Goal: Transaction & Acquisition: Purchase product/service

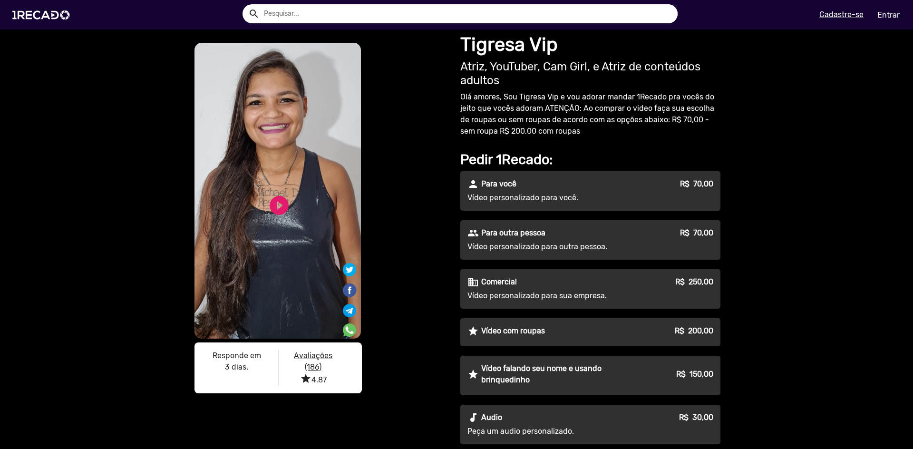
click at [647, 243] on div "Vídeo personalizado para outra pessoa." at bounding box center [591, 246] width 246 height 11
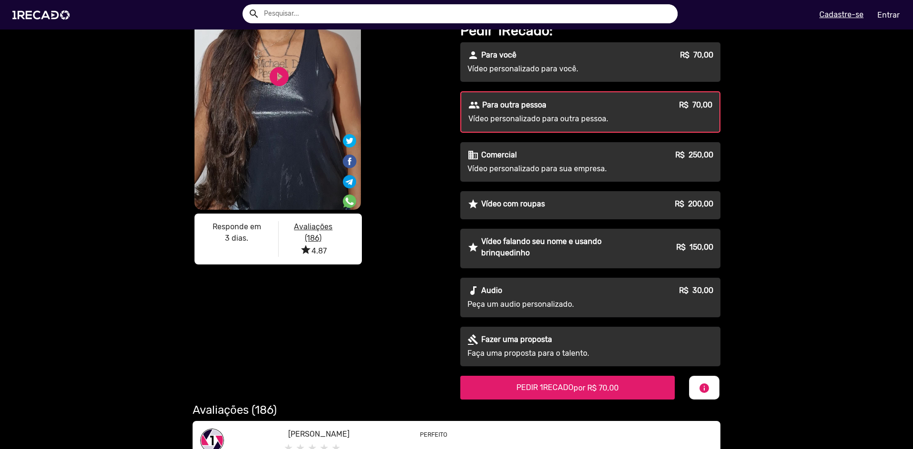
scroll to position [143, 0]
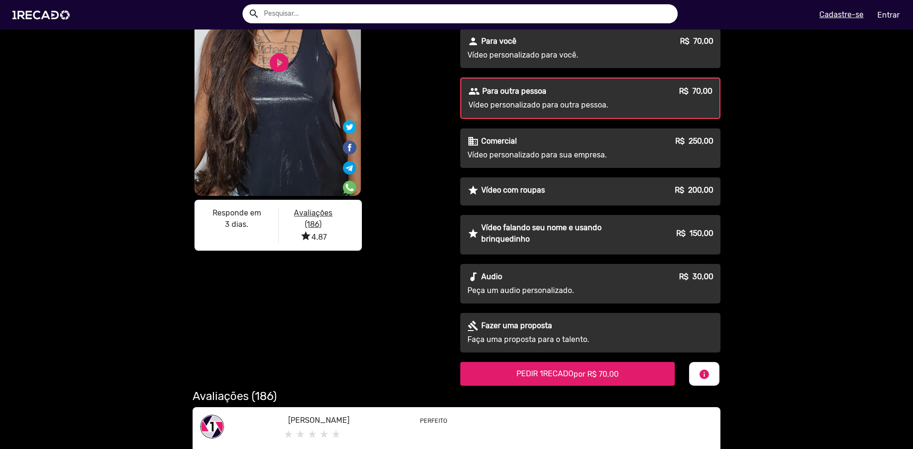
click at [631, 372] on "PEDIR 1RECADO por R$ 70,00" at bounding box center [567, 374] width 215 height 24
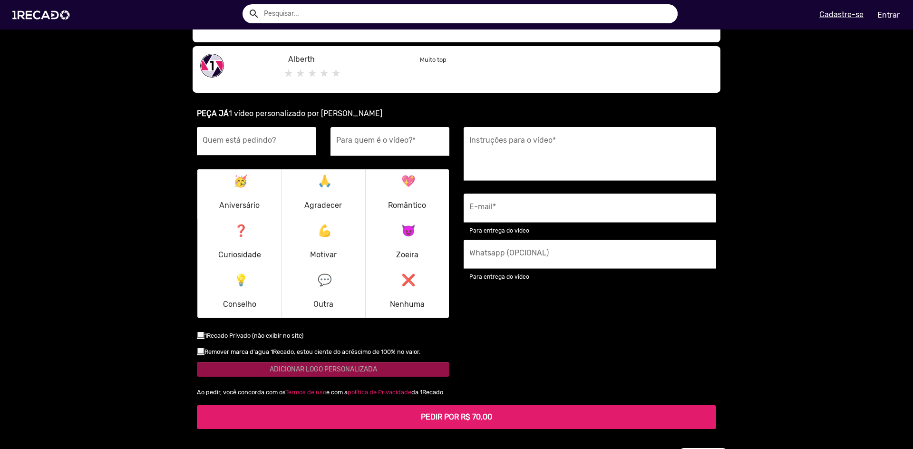
scroll to position [601, 0]
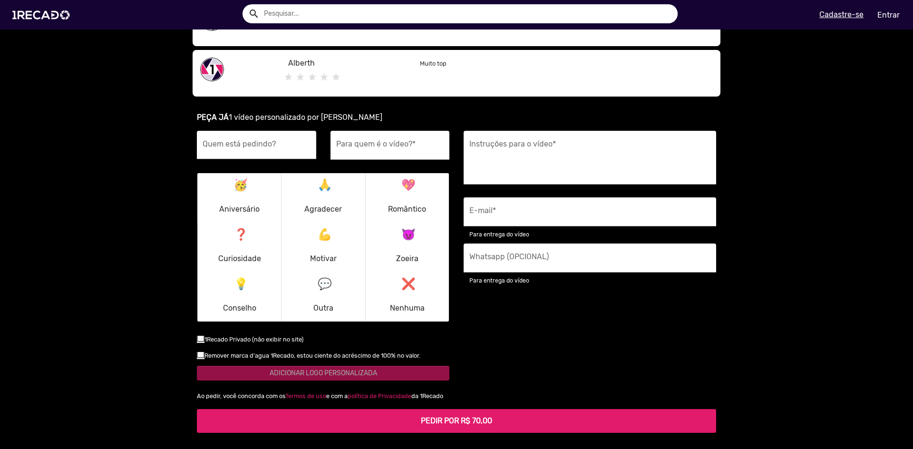
click at [265, 144] on input "Quem está pedindo?" at bounding box center [257, 148] width 108 height 12
type input "RDB"
click at [385, 145] on input "Para quem é o vídeo? *" at bounding box center [390, 148] width 108 height 12
type input "r"
type input "Roxinho"
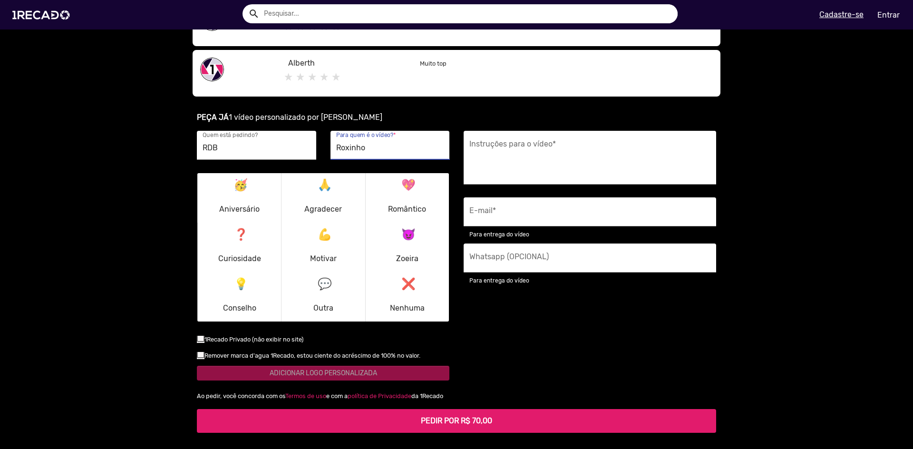
click at [405, 254] on p "😈 Zoeira" at bounding box center [407, 248] width 22 height 46
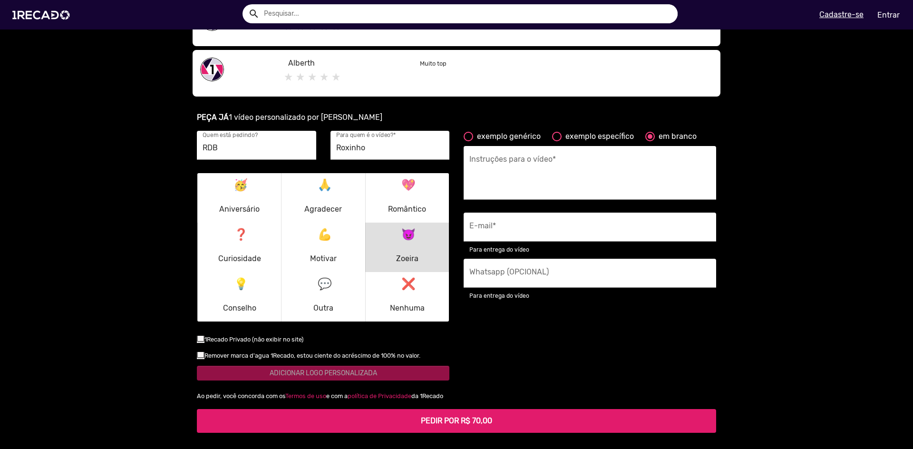
click at [393, 194] on p "💖 Romântico" at bounding box center [407, 198] width 38 height 46
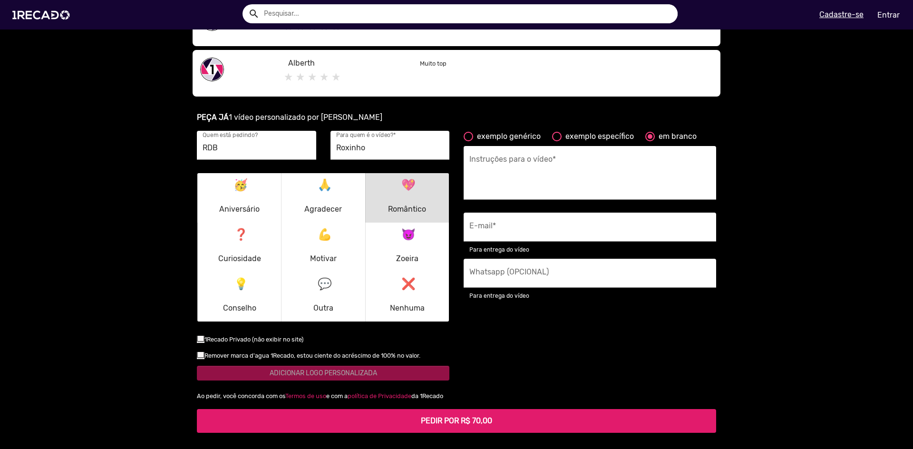
click at [415, 243] on div "😈 Zoeira" at bounding box center [408, 248] width 34 height 46
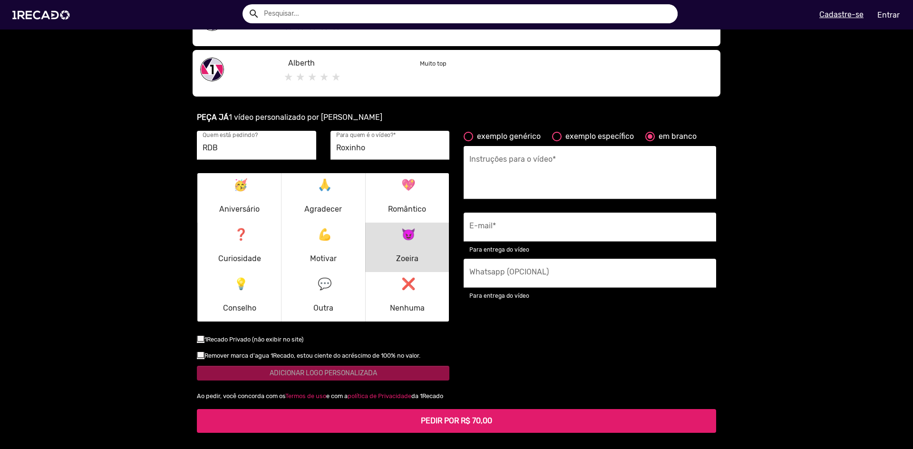
click at [511, 163] on textarea "Instruções para o vídeo *" at bounding box center [589, 175] width 241 height 39
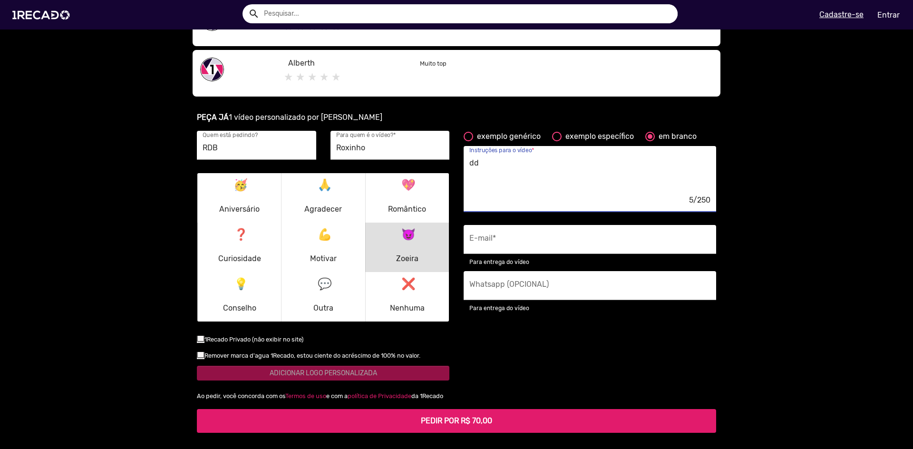
type textarea "d"
type textarea "s"
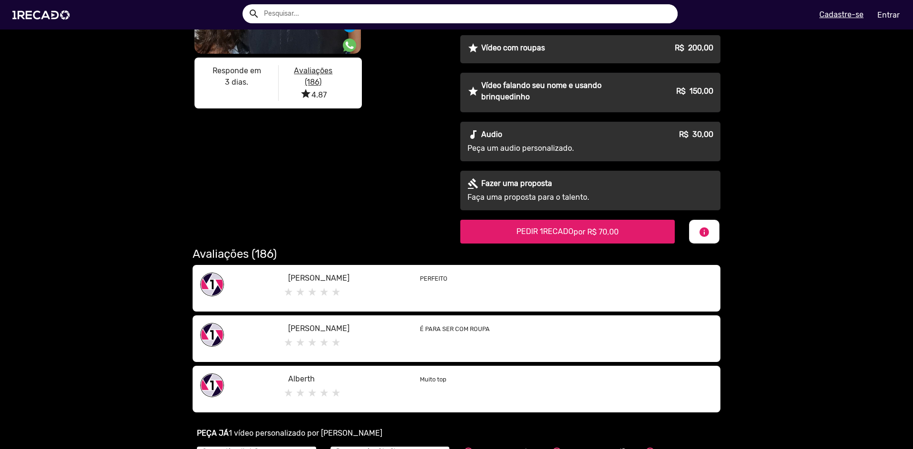
scroll to position [285, 0]
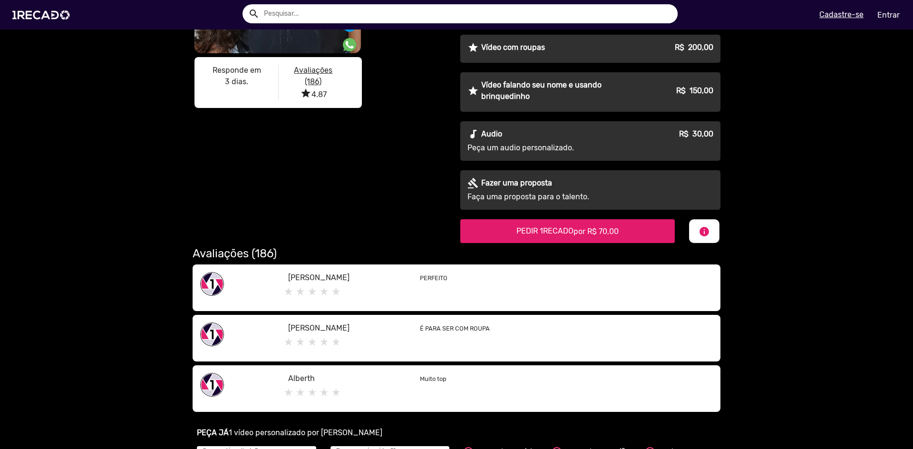
click at [632, 229] on "PEDIR 1RECADO por R$ 70,00" at bounding box center [567, 231] width 215 height 24
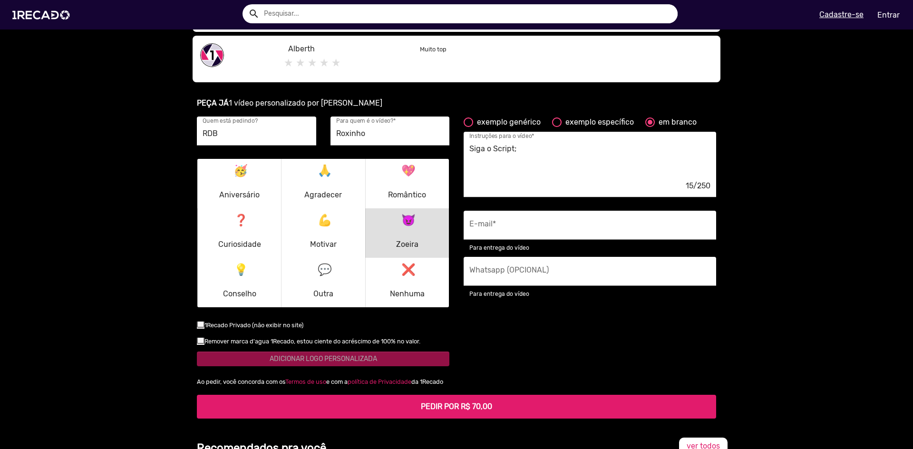
scroll to position [618, 0]
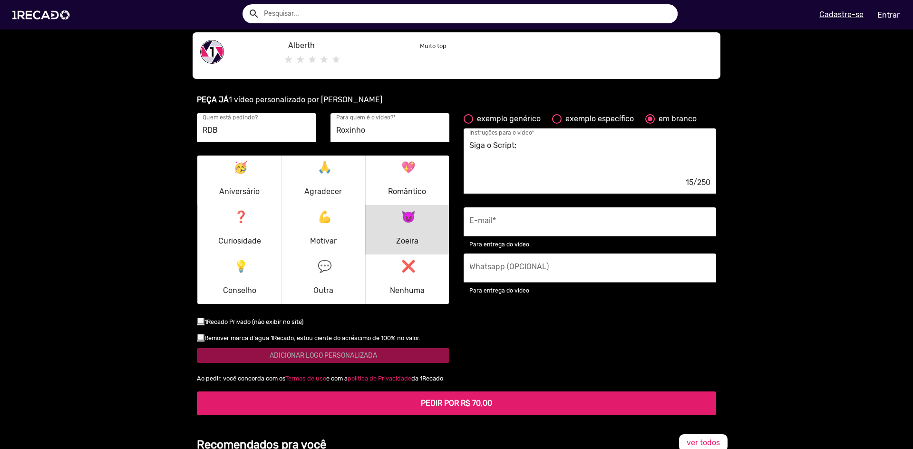
drag, startPoint x: 523, startPoint y: 147, endPoint x: 534, endPoint y: 149, distance: 11.3
click at [523, 146] on textarea "Siga o Script;" at bounding box center [589, 157] width 241 height 39
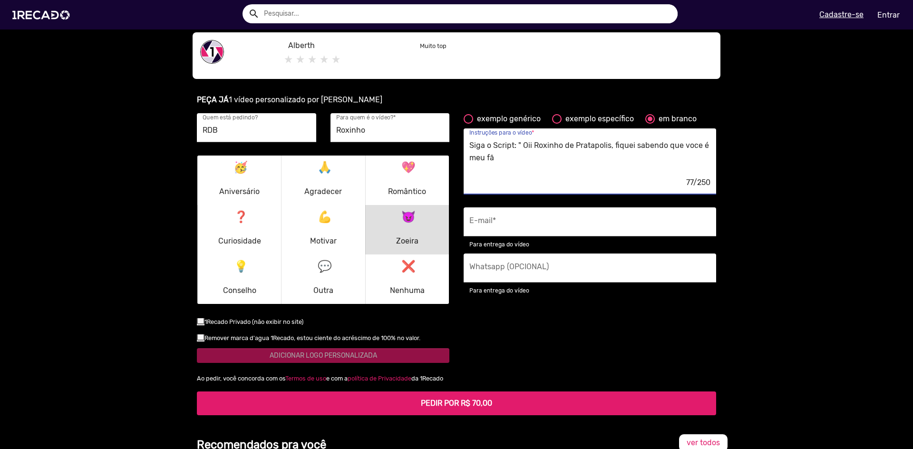
click at [590, 147] on textarea "Siga o Script: " Oii Roxinho de Pratapolis, fiquei sabendo que voce é meu fã" at bounding box center [589, 157] width 241 height 39
click at [532, 146] on textarea "Siga o Script: " Oii Roxinho de Pratápolis, fiquei sabendo que voce é meu fã" at bounding box center [589, 157] width 241 height 39
click at [548, 156] on textarea "Siga o Script: " Oii,Roxinho de Pratápolis, fiquei sabendo que voce é meu fã" at bounding box center [589, 157] width 241 height 39
click at [529, 144] on textarea "Siga o Script: " Oii,Roxinho de Pratápolis, fiquei sabendo que voce é meu fã ..…" at bounding box center [589, 157] width 241 height 39
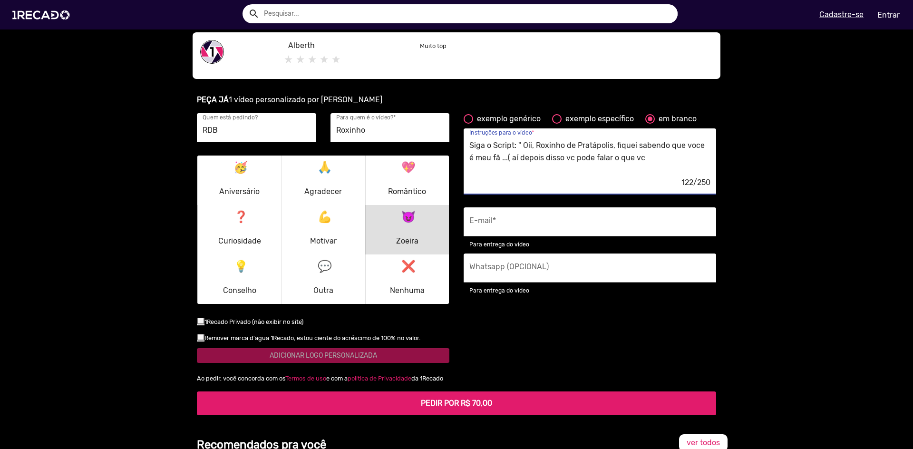
click at [651, 155] on textarea "Siga o Script: " Oii, Roxinho de Pratápolis, fiquei sabendo que voce é meu fã .…" at bounding box center [589, 157] width 241 height 39
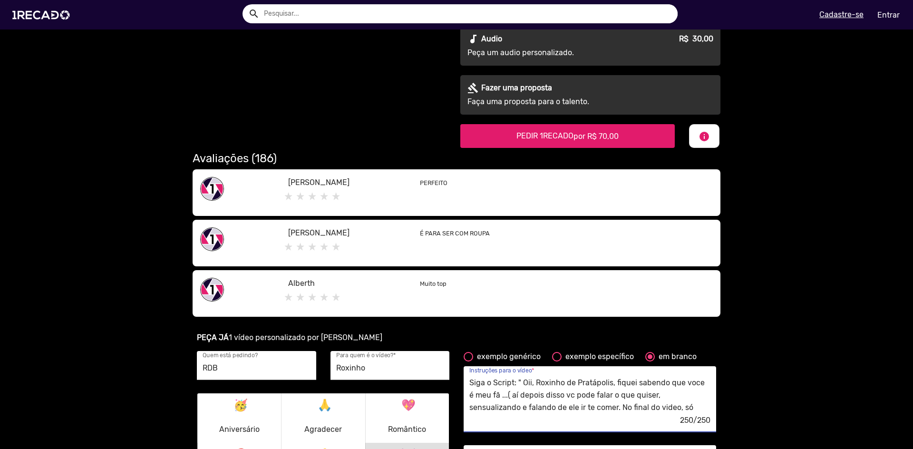
scroll to position [0, 0]
click at [694, 383] on textarea "Siga o Script: " Oii, Roxinho de Pratápolis, fiquei sabendo que voce é meu fã .…" at bounding box center [589, 395] width 241 height 39
click at [691, 384] on textarea "Siga o Script: " Oii, Roxinho de Pratápolis, fiquei sabendo que vce é meu fã ..…" at bounding box center [589, 395] width 241 height 39
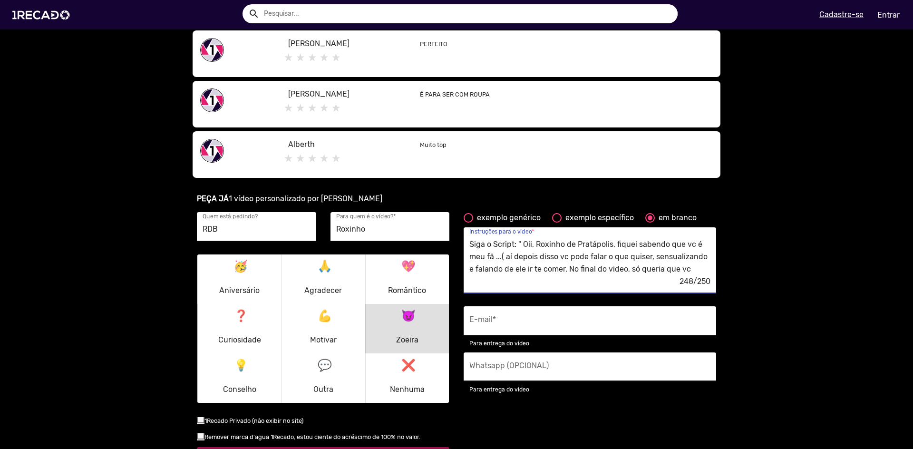
scroll to position [523, 0]
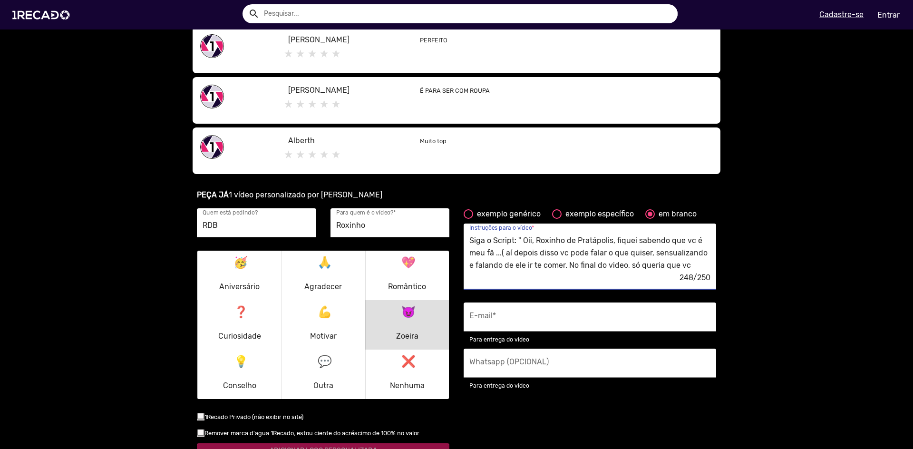
click at [680, 266] on textarea "Siga o Script: " Oii, Roxinho de Pratápolis, fiquei sabendo que vc é meu fã ...…" at bounding box center [589, 253] width 241 height 39
click at [687, 266] on textarea "Siga o Script: " Oii, Roxinho de Pratápolis, fiquei sabendo que vc é meu fã ...…" at bounding box center [589, 253] width 241 height 39
click at [631, 272] on textarea "Siga o Script: " Oii, Roxinho de Pratápolis, fiquei sabendo que vc é meu fã ...…" at bounding box center [589, 253] width 241 height 39
drag, startPoint x: 604, startPoint y: 267, endPoint x: 614, endPoint y: 273, distance: 11.5
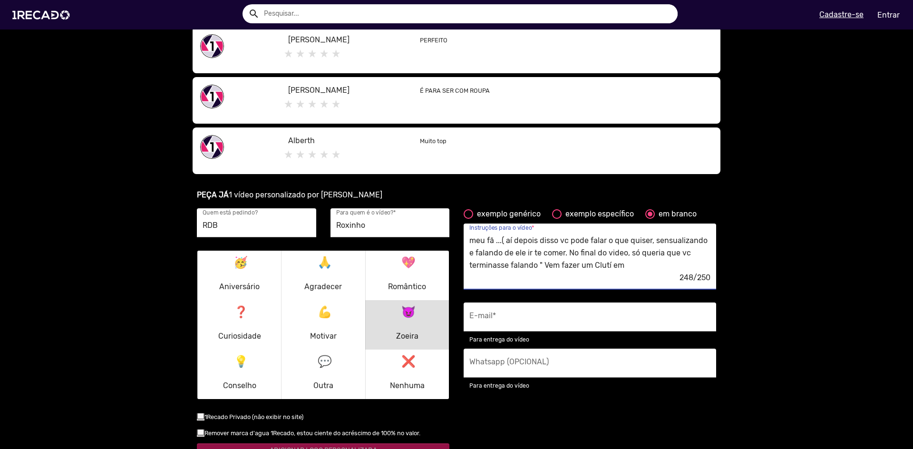
click at [614, 273] on div "248/250" at bounding box center [589, 278] width 241 height 12
click at [625, 268] on textarea "Siga o Script: " Oii, Roxinho de Pratápolis, fiquei sabendo que vc é meu fã ...…" at bounding box center [589, 253] width 241 height 39
click at [538, 264] on textarea "Siga o Script: " Oii, Roxinho de Pratápolis, fiquei sabendo que vc é meu fã ...…" at bounding box center [589, 253] width 241 height 39
click at [541, 265] on textarea "Siga o Script: " Oii, Roxinho de Pratápolis, fiquei sabendo que vc é meu fã ...…" at bounding box center [589, 253] width 241 height 39
click at [629, 265] on textarea "Siga o Script: " Oii, Roxinho de Pratápolis, fiquei sabendo que vc é meu fã ...…" at bounding box center [589, 253] width 241 height 39
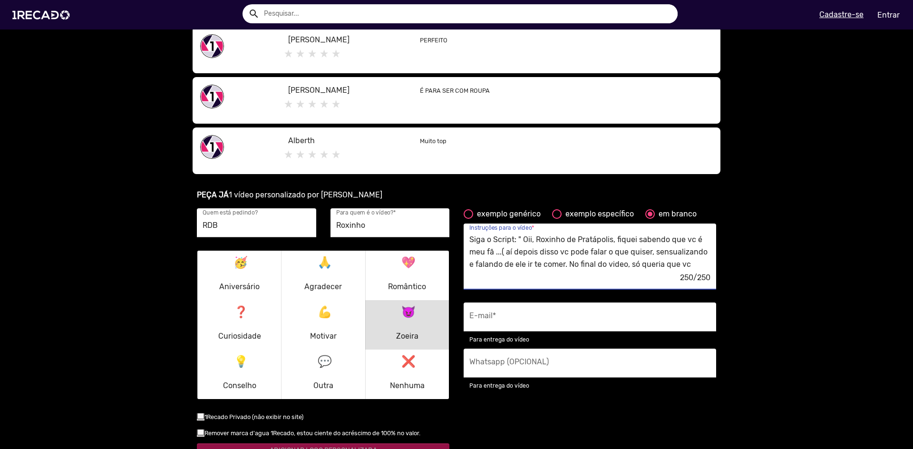
scroll to position [0, 0]
drag, startPoint x: 519, startPoint y: 244, endPoint x: 526, endPoint y: 244, distance: 7.1
click at [519, 244] on textarea "Siga o Script: " Oii, Roxinho de Pratápolis, fiquei sabendo que vc é meu fã ...…" at bounding box center [589, 253] width 241 height 39
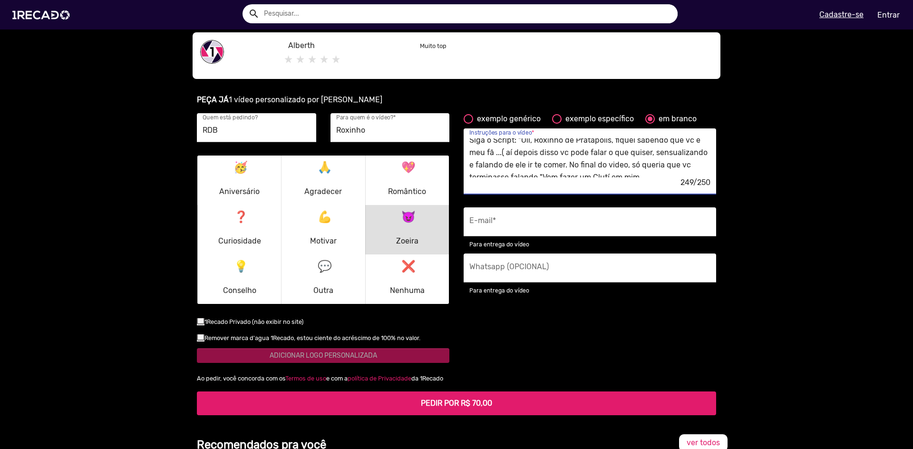
scroll to position [12, 0]
click at [648, 175] on textarea "Siga o Script: "Oii, Roxinho de Pratápolis, fiquei sabendo que vc é meu fã ...(…" at bounding box center [589, 157] width 241 height 39
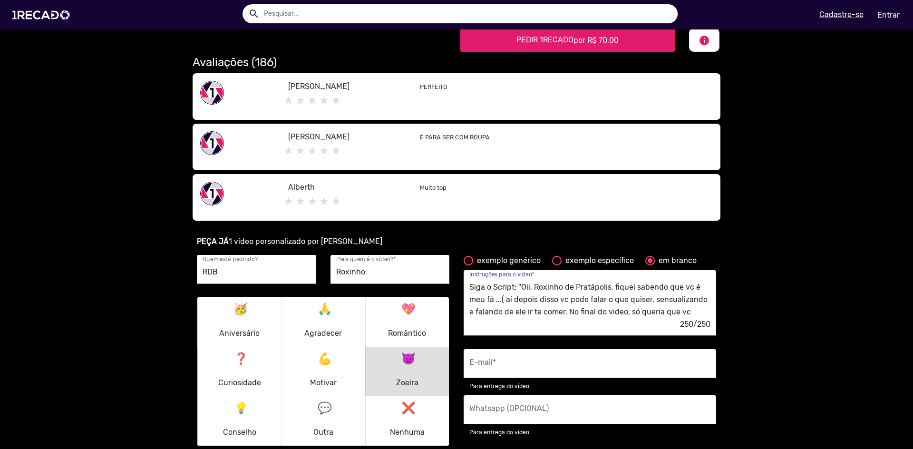
scroll to position [476, 0]
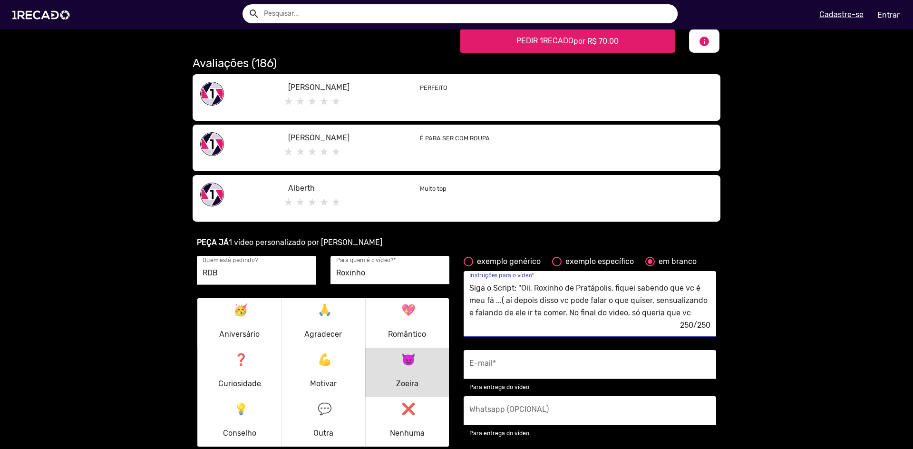
drag, startPoint x: 509, startPoint y: 287, endPoint x: 438, endPoint y: 283, distance: 71.4
click at [438, 283] on div "RDB Quem está pedindo? [PERSON_NAME] Para quem é o vídeo? * 🥳 Aniversário 🙏 Agr…" at bounding box center [457, 385] width 534 height 259
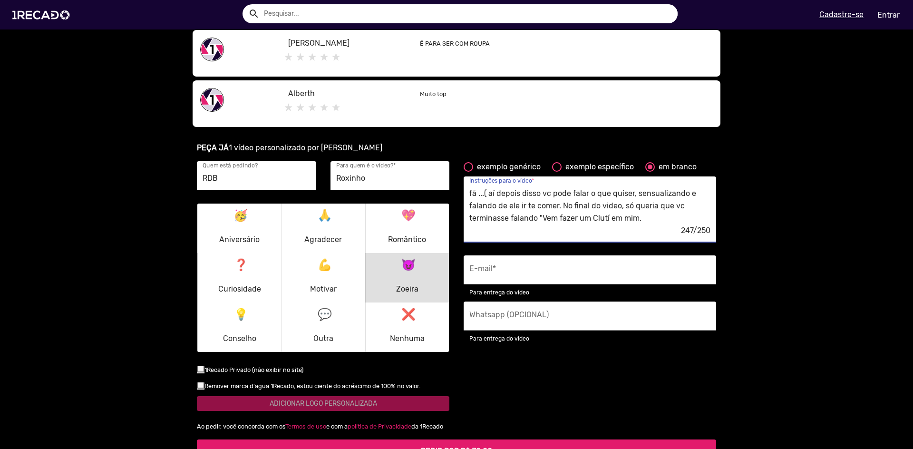
scroll to position [571, 0]
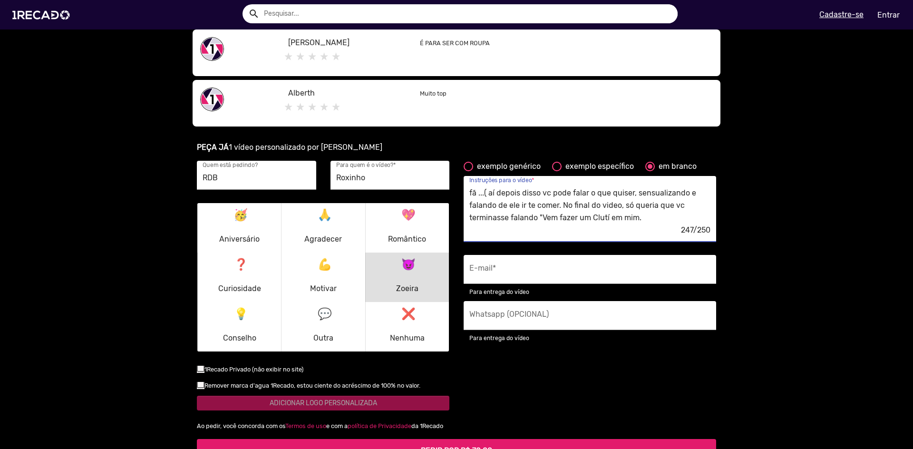
click at [605, 218] on textarea "Fale assim: "Oii, Roxinho de Pratápolis, fiquei sabendo que vc é meu fã ...( aí…" at bounding box center [589, 205] width 241 height 39
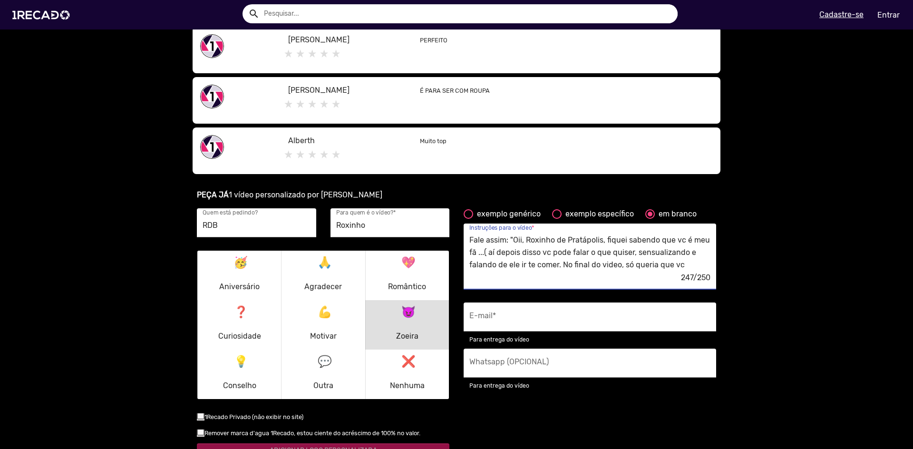
scroll to position [0, 0]
click at [503, 254] on textarea "Fale assim: "Oii, Roxinho de Pratápolis, fiquei sabendo que vc é meu fã ...( aí…" at bounding box center [589, 253] width 241 height 39
click at [602, 241] on textarea "Fale assim: "Oii, Roxinho de Pratápolis, fiquei sabendo que vc é meu fã ...(aí …" at bounding box center [589, 253] width 241 height 39
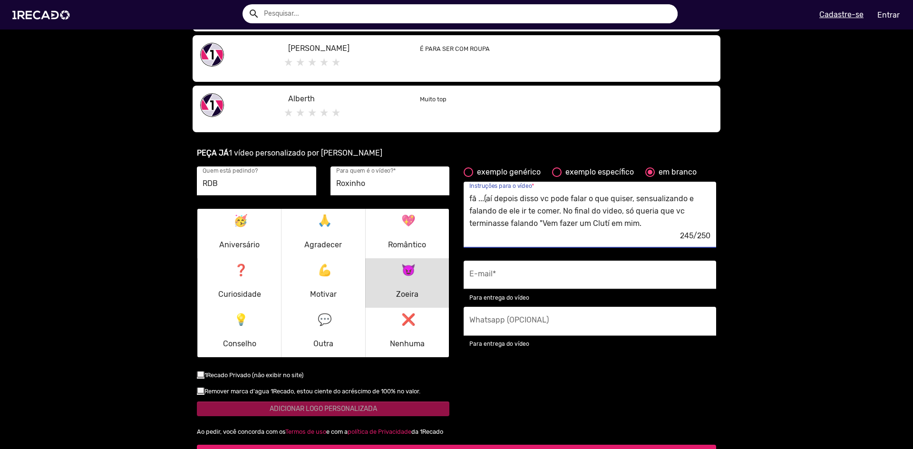
scroll to position [571, 0]
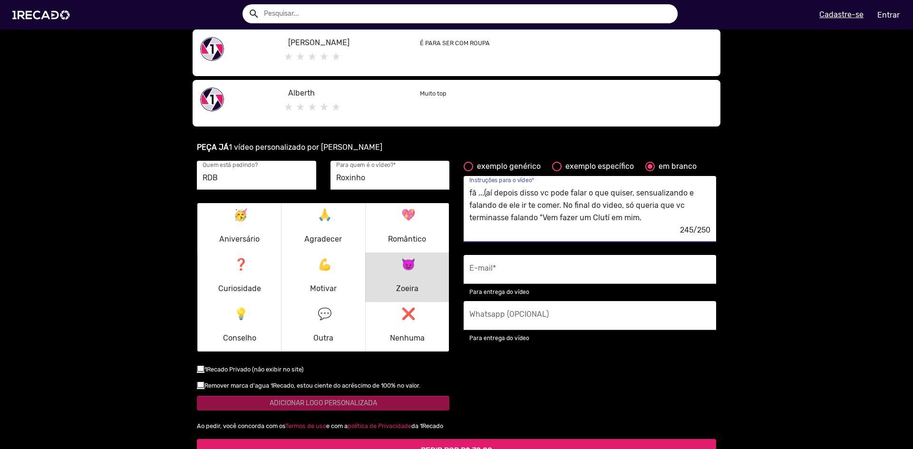
click at [605, 216] on textarea "Fale assim: "Oii, Roxinho de Pratápolis,fiquei sabendo que vc é meu fã ...(aí d…" at bounding box center [589, 205] width 241 height 39
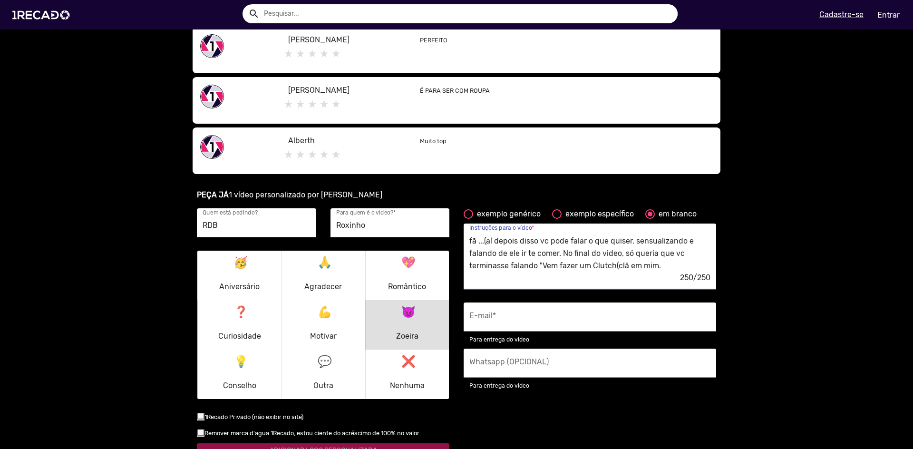
scroll to position [12, 0]
click at [565, 253] on textarea "Fale assim: "Oii, Roxinho de Pratápolis,fiquei sabendo que vc é meu fã ...(aí d…" at bounding box center [589, 253] width 241 height 39
click at [625, 265] on textarea "Fale assim: "Oii, Roxinho de Pratápolis,fiquei sabendo que vc é meu fã ...(aí d…" at bounding box center [589, 253] width 241 height 39
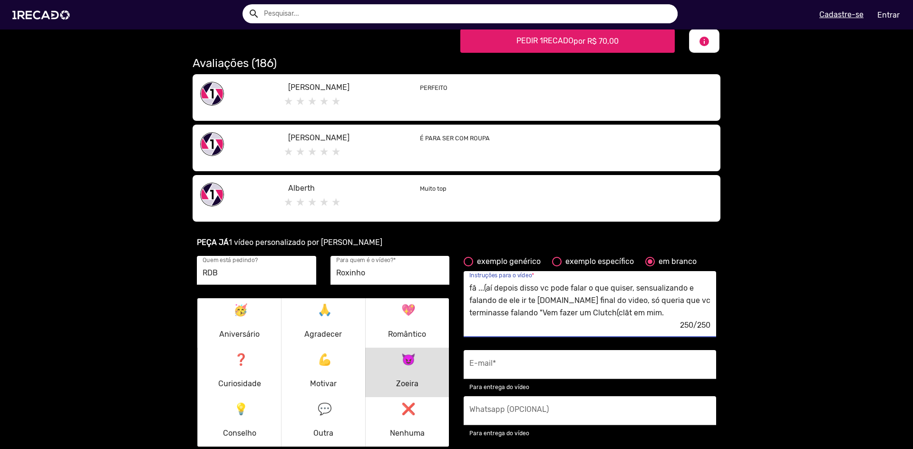
click at [625, 300] on textarea "Fale assim: "Oii, Roxinho de Pratápolis,fiquei sabendo que vc é meu fã ...(aí d…" at bounding box center [589, 300] width 241 height 39
click at [628, 314] on textarea "Fale assim: "Oii, Roxinho de Pratápolis,fiquei sabendo que vc é meu fã ...(aí d…" at bounding box center [589, 300] width 241 height 39
click at [509, 288] on textarea "Fale assim: "Oii, Roxinho de Pratápolis,fiquei sabendo que vc é meu fã ...(aí d…" at bounding box center [589, 300] width 241 height 39
click at [507, 287] on textarea "Fale assim: "Oii, Roxinho de Pratápolis,fiquei sabendo que vc é meu fã ...(aí d…" at bounding box center [589, 300] width 241 height 39
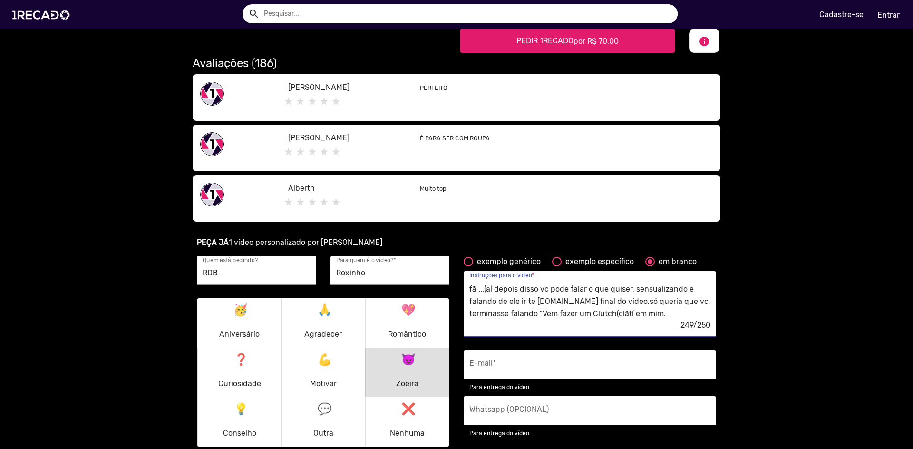
scroll to position [12, 0]
click at [628, 314] on textarea "Fale assim:"Oii, Roxinho de Pratápolis,fiquei sabendo que vc é meu fã ...(aí de…" at bounding box center [589, 300] width 241 height 39
click at [630, 312] on textarea "Fale assim:"Oii, Roxinho de Pratápolis,fiquei sabendo que vc é meu fã ...(aí de…" at bounding box center [589, 300] width 241 height 39
drag, startPoint x: 631, startPoint y: 313, endPoint x: 589, endPoint y: 315, distance: 41.5
click at [589, 315] on textarea "Fale assim:"Oii, Roxinho de Pratápolis,fiquei sabendo que vc é meu fã ...(aí de…" at bounding box center [589, 300] width 241 height 39
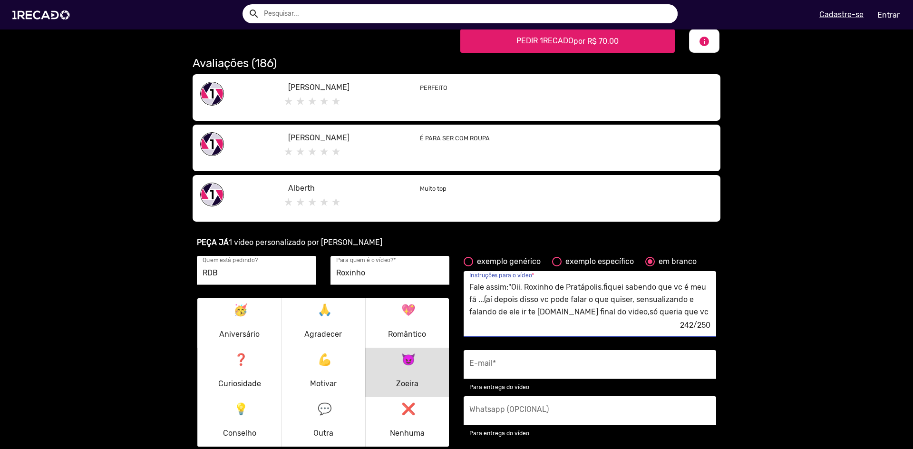
scroll to position [0, 0]
click at [507, 284] on textarea "Fale assim:"Oii, Roxinho de Pratápolis,fiquei sabendo que vc é meu fã ...(aí de…" at bounding box center [589, 300] width 241 height 39
click at [600, 290] on textarea "Fale assim:" Oii, Roxinho de Pratápolis,fiquei sabendo que vc é meu fã ...(aí d…" at bounding box center [589, 300] width 241 height 39
click at [472, 300] on textarea "Fale assim:" Oii, Roxinho de Pratápolis, fiquei sabendo que vc é meu fã ...(aí …" at bounding box center [589, 300] width 241 height 39
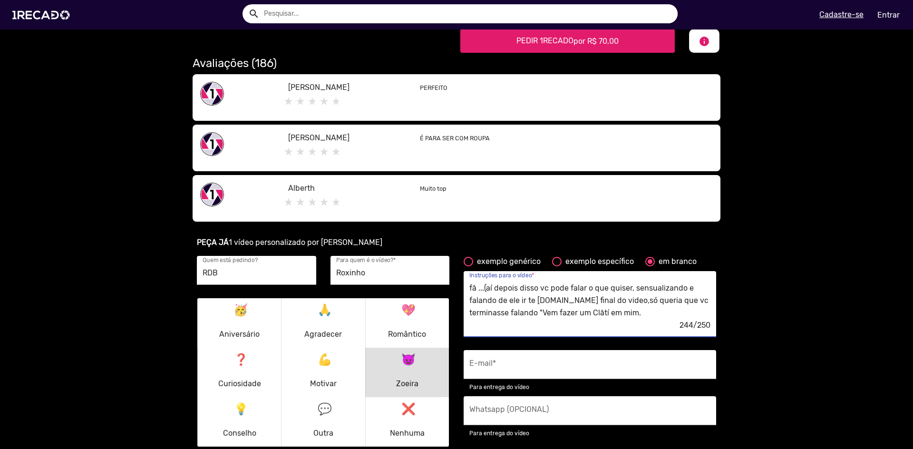
click at [500, 299] on textarea "Fale assim:" Oii, Roxinho de Pratápolis, fiquei sabendo que vc é meu fã ...(aí …" at bounding box center [589, 300] width 241 height 39
click at [509, 288] on textarea "Fale assim:" Oii, Roxinho de Pratápolis, fiquei sabendo que vc é meu fã ...(aí …" at bounding box center [589, 300] width 241 height 39
click at [521, 312] on textarea "Fale assim:"Oii, Roxinho de Pratápolis, fiquei sabendo que vc é meu fã ...(aí d…" at bounding box center [589, 300] width 241 height 39
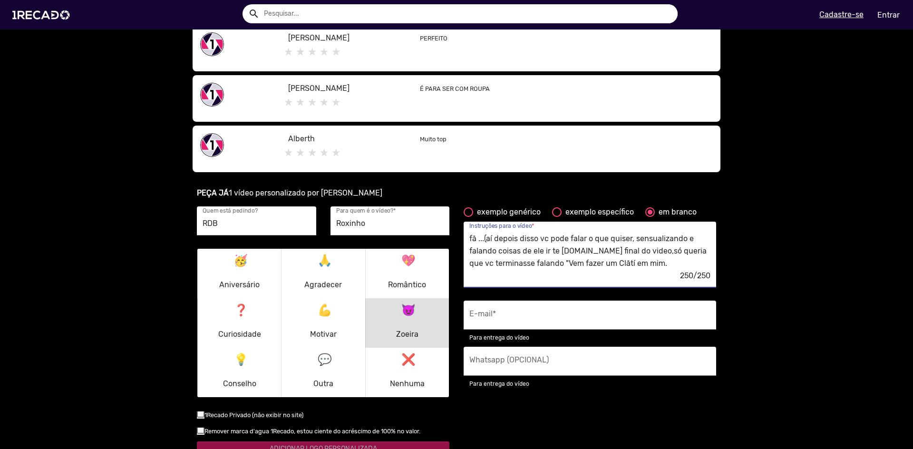
scroll to position [571, 0]
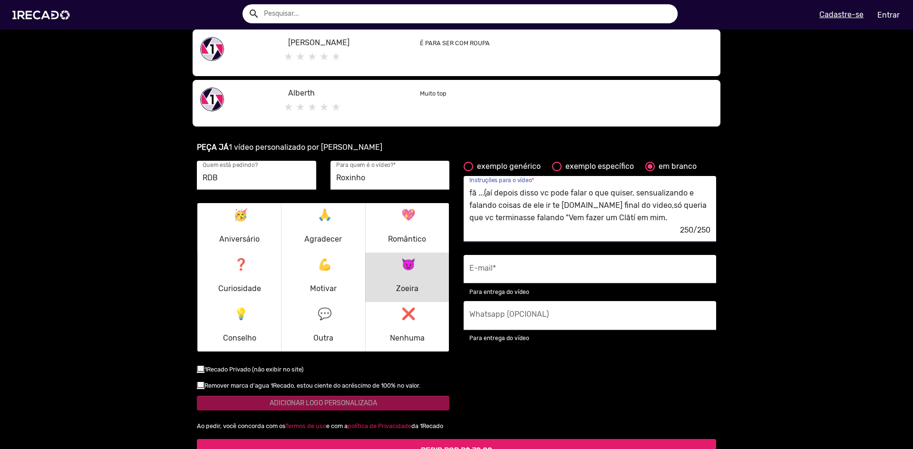
type textarea "Fale assim:"Oii, Roxinho de Pratápolis, fiquei sabendo que vc é meu fã ...(aí d…"
click at [518, 273] on input "E-mail *" at bounding box center [589, 272] width 241 height 12
type input "[EMAIL_ADDRESS][DOMAIN_NAME]"
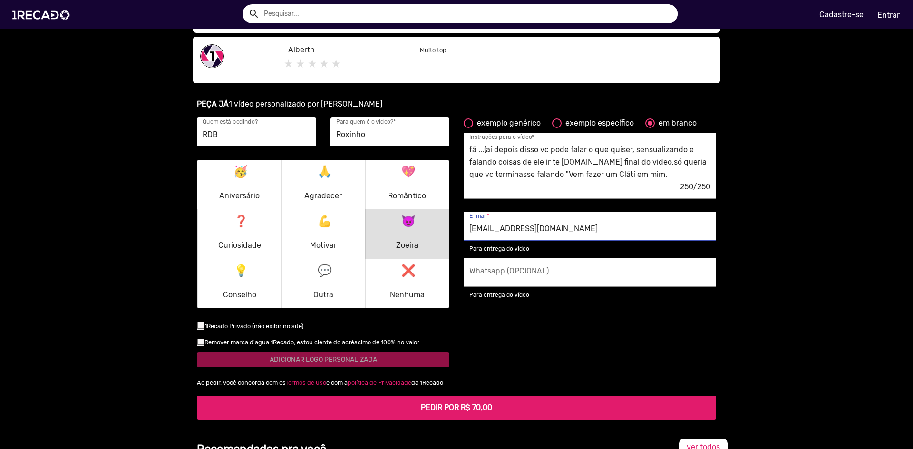
scroll to position [618, 0]
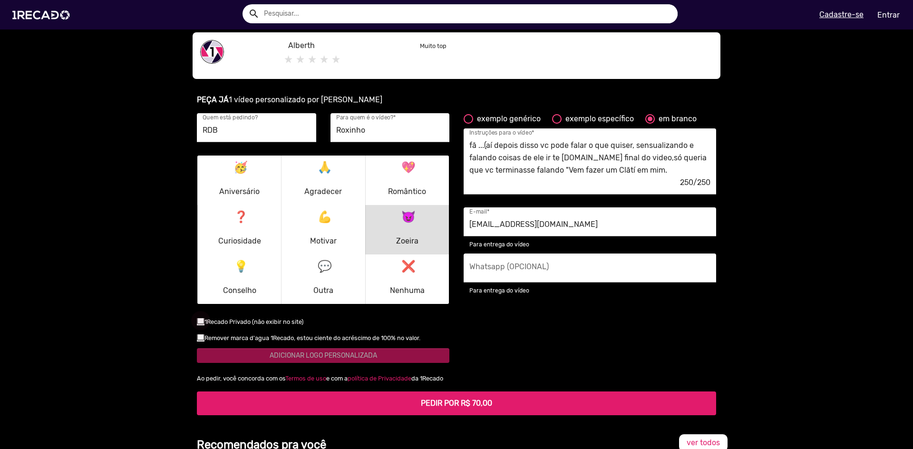
click at [197, 318] on div at bounding box center [201, 321] width 8 height 8
click at [200, 324] on input "checkbox" at bounding box center [200, 324] width 0 height 0
checkbox input "true"
drag, startPoint x: 656, startPoint y: 175, endPoint x: 363, endPoint y: 90, distance: 304.7
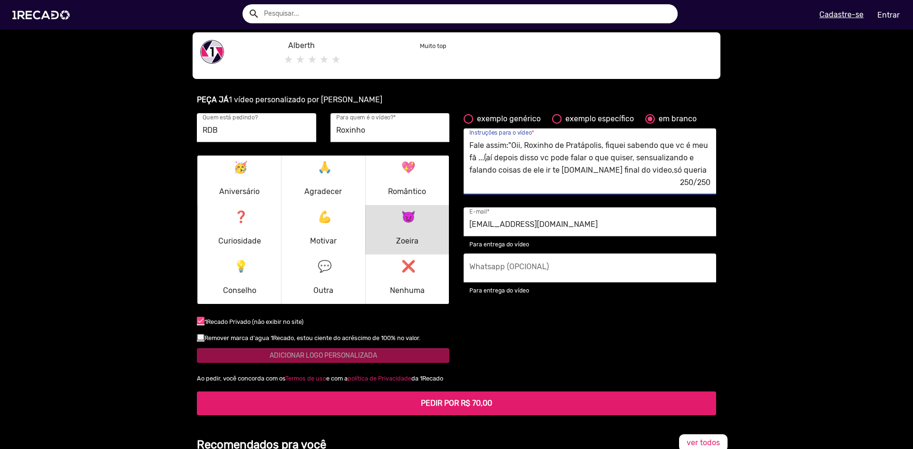
click at [363, 90] on div "PEÇA JÁ 1 vídeo personalizado por Tigresa Vip RDB Quem está pedindo? [PERSON_NA…" at bounding box center [457, 255] width 542 height 344
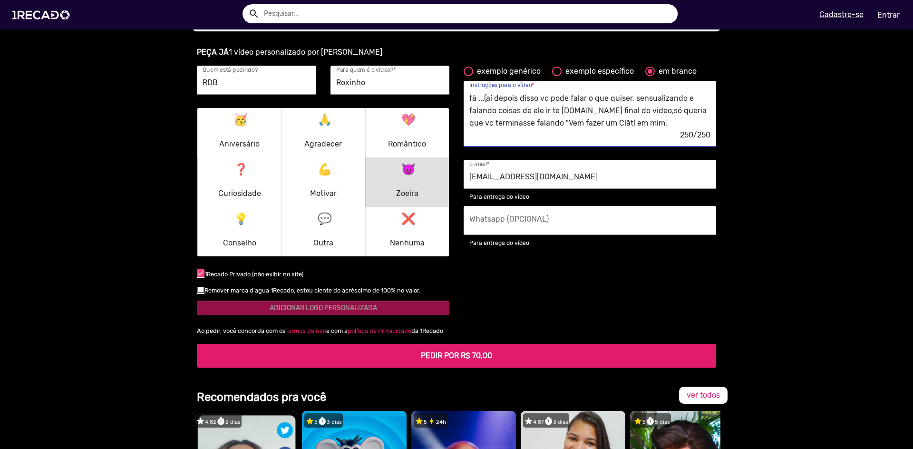
scroll to position [12, 0]
click at [554, 68] on div at bounding box center [557, 72] width 10 height 10
click at [557, 76] on input "exemplo específico" at bounding box center [557, 76] width 0 height 0
radio input "true"
type textarea "Finge contei uma piada interna sobre o [destinatário]. Eles saberão exatamente …"
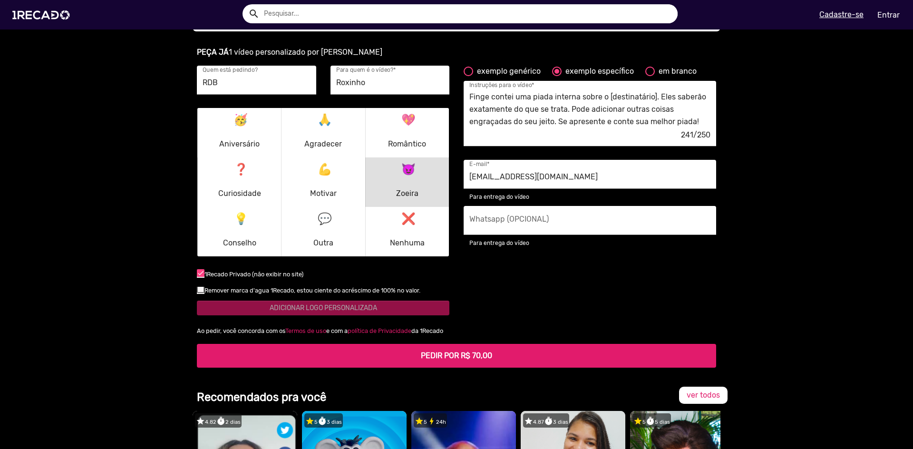
scroll to position [0, 0]
click at [646, 72] on div at bounding box center [650, 72] width 10 height 10
click at [650, 76] on input "em branco" at bounding box center [650, 76] width 0 height 0
radio input "true"
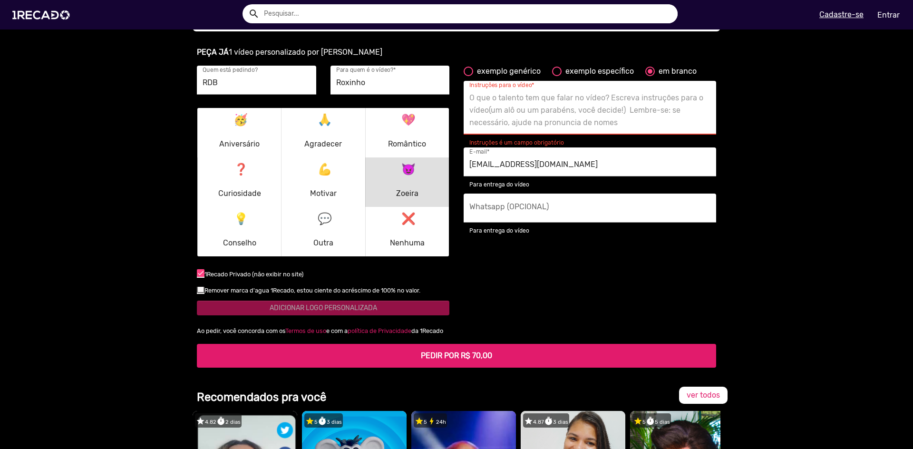
click at [610, 91] on textarea "Instruções para o vídeo *" at bounding box center [589, 110] width 241 height 39
paste textarea "Fale assim:"Oii, Roxinho de Pratápolis, fiquei sabendo que vc é meu fã ...(aí d…"
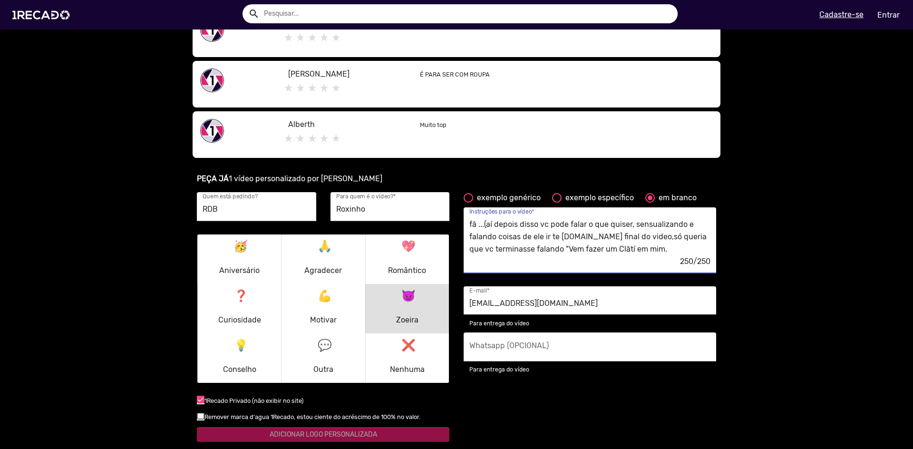
scroll to position [571, 0]
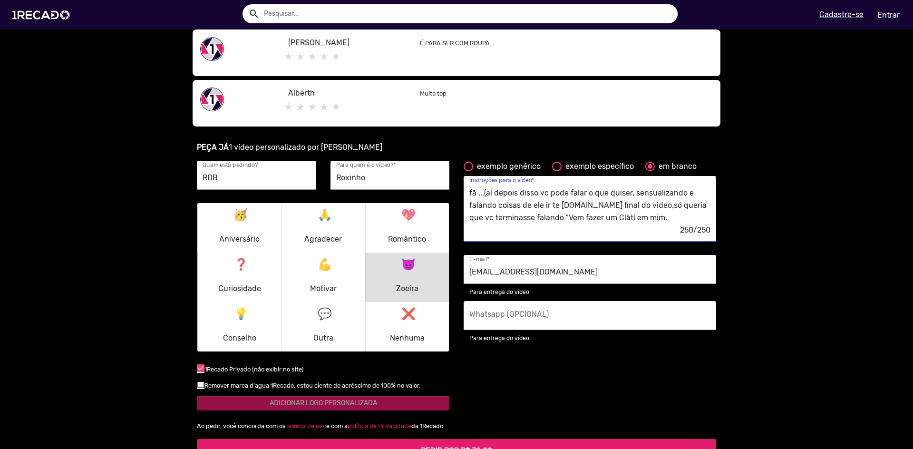
type textarea "Fale assim:"Oii, Roxinho de Pratápolis, fiquei sabendo que vc é meu fã ...(aí d…"
click at [408, 278] on p "😈 Zoeira" at bounding box center [407, 277] width 22 height 46
click at [197, 390] on label "Remover marca d'agua 1Recado, estou ciente do acréscimo de 100% no valor." at bounding box center [309, 386] width 224 height 12
click at [200, 389] on input "checkbox" at bounding box center [200, 388] width 0 height 0
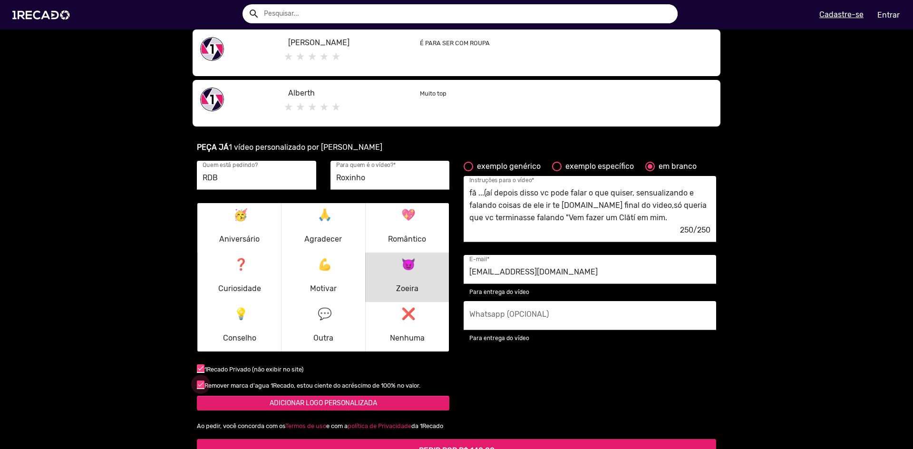
click at [200, 386] on div at bounding box center [201, 385] width 8 height 8
click at [200, 388] on input "checkbox" at bounding box center [200, 388] width 0 height 0
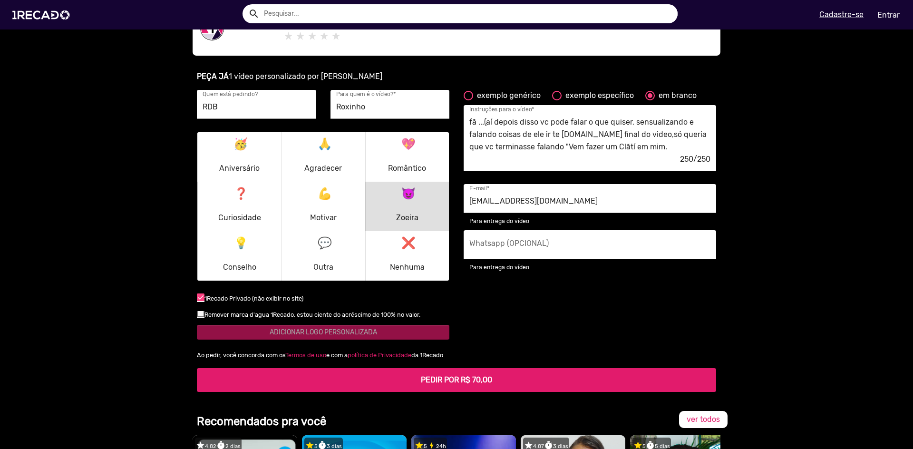
scroll to position [666, 0]
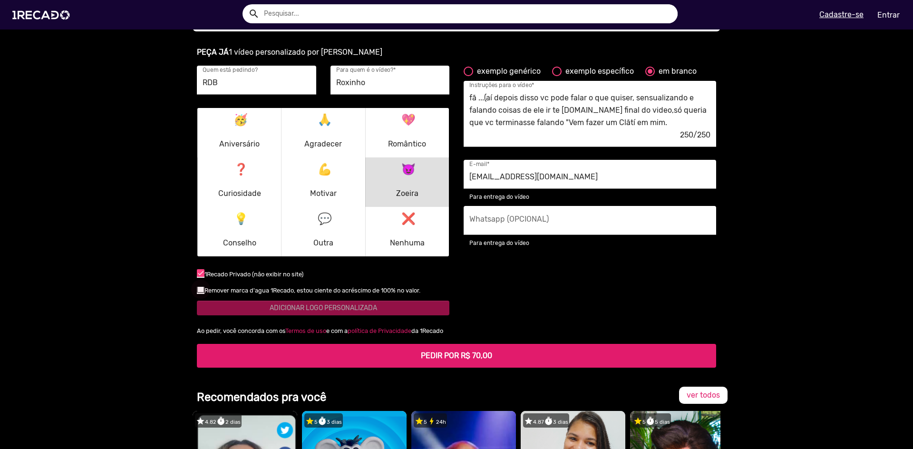
click at [197, 292] on div at bounding box center [201, 289] width 8 height 8
click at [200, 293] on input "checkbox" at bounding box center [200, 293] width 0 height 0
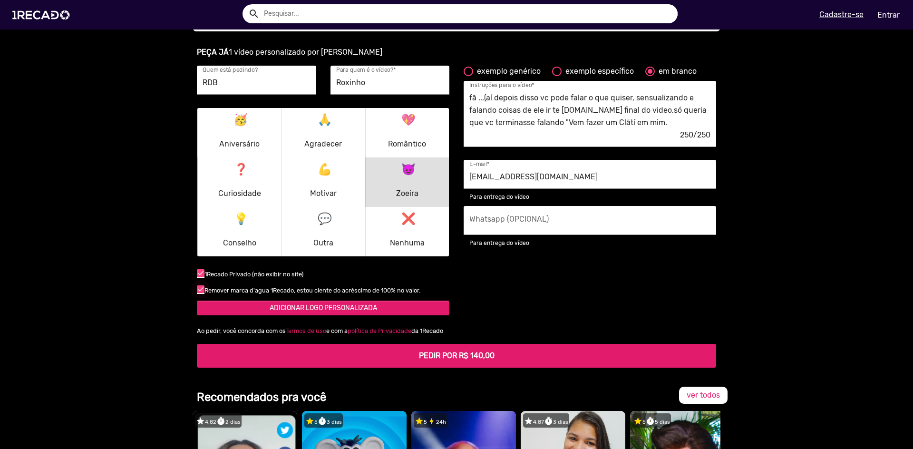
click at [197, 292] on div at bounding box center [201, 289] width 8 height 8
click at [200, 293] on input "checkbox" at bounding box center [200, 293] width 0 height 0
checkbox input "false"
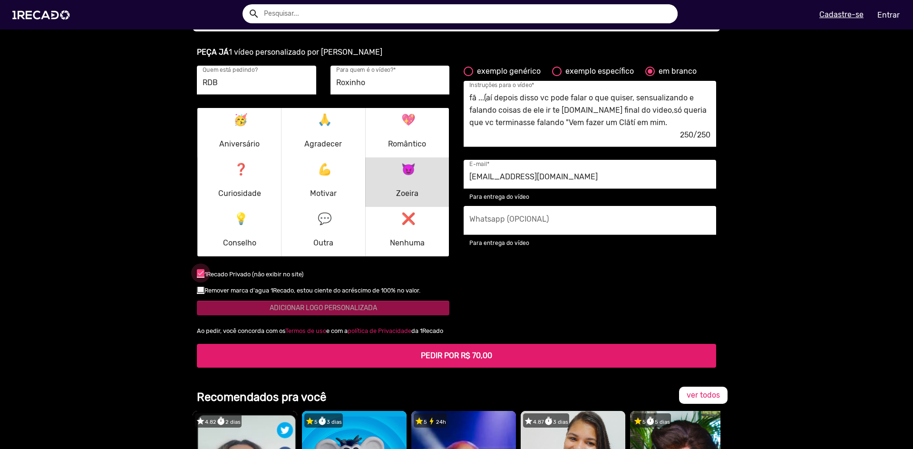
click at [197, 273] on div at bounding box center [201, 273] width 8 height 8
click at [200, 277] on input "checkbox" at bounding box center [200, 277] width 0 height 0
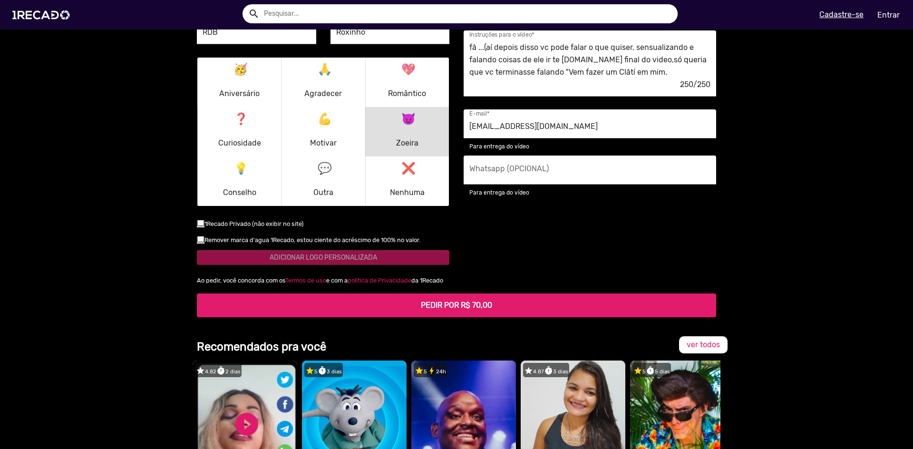
scroll to position [713, 0]
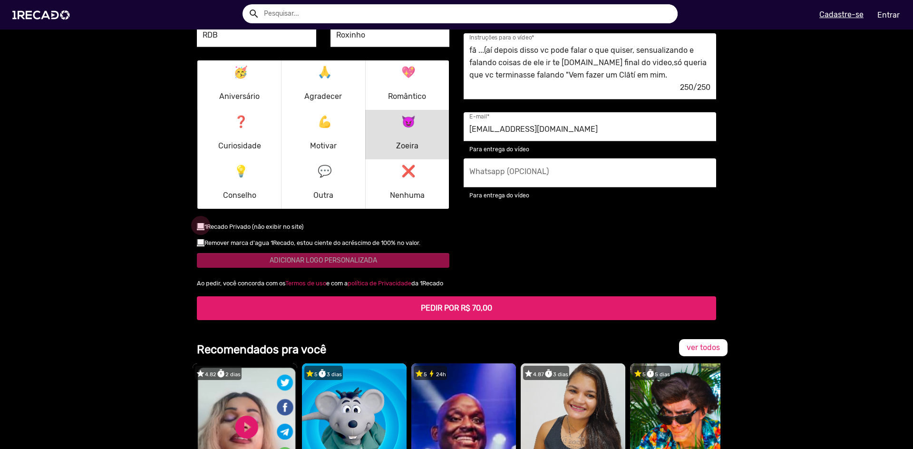
click at [197, 226] on div at bounding box center [201, 226] width 8 height 8
click at [200, 229] on input "checkbox" at bounding box center [200, 229] width 0 height 0
checkbox input "true"
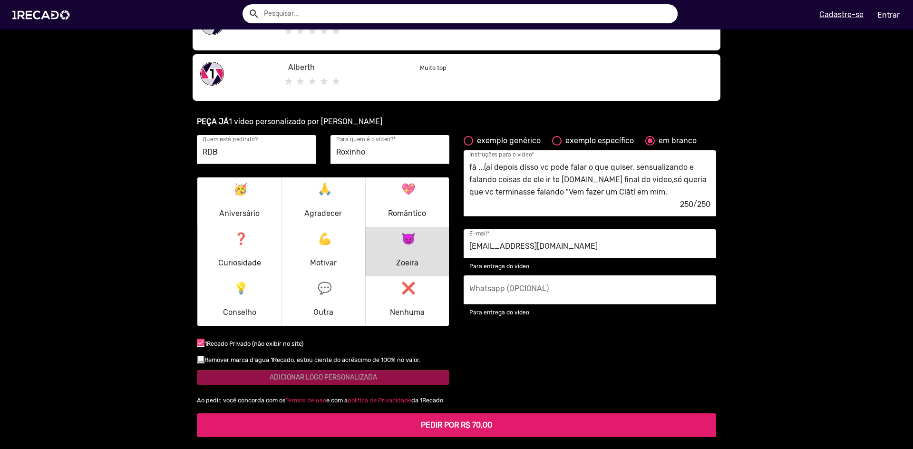
scroll to position [618, 0]
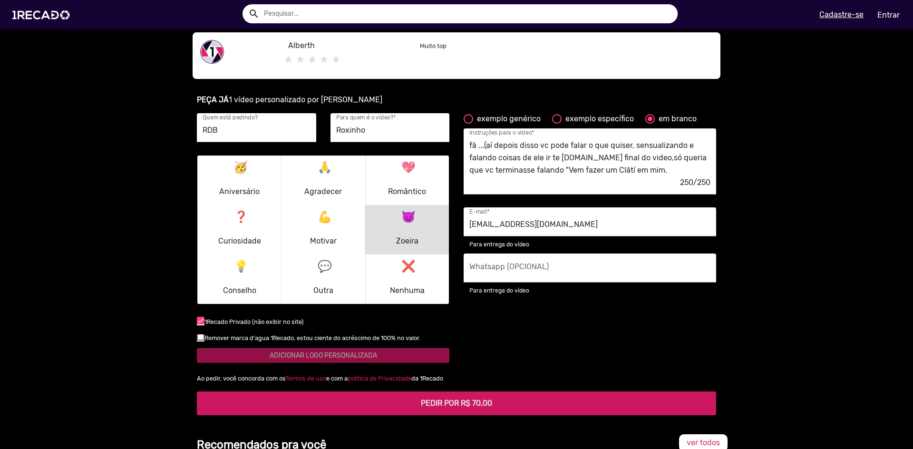
click at [496, 406] on h5 "PEDIR POR R$ 70,00" at bounding box center [457, 403] width 504 height 9
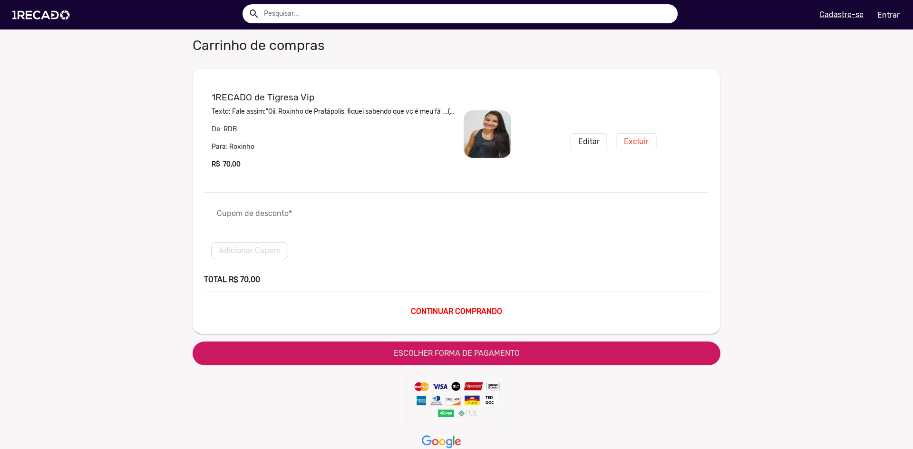
click at [486, 352] on span "ESCOLHER FORMA DE PAGAMENTO" at bounding box center [457, 353] width 126 height 9
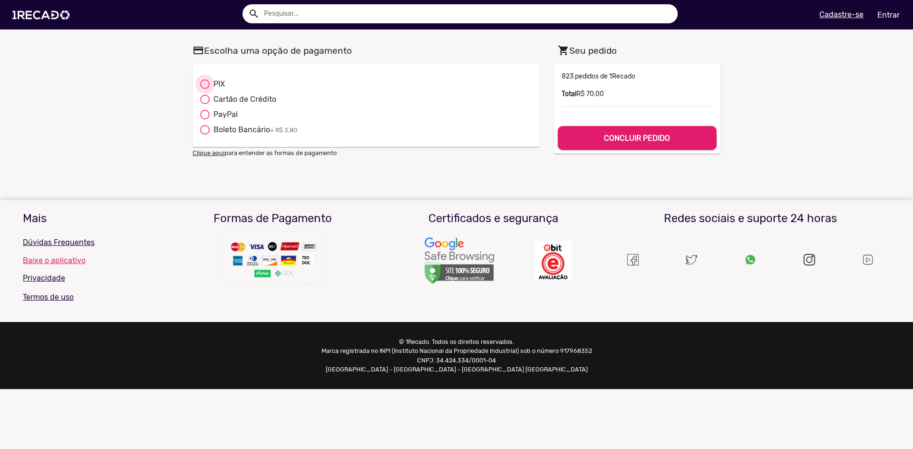
click at [214, 86] on div "PIX" at bounding box center [217, 83] width 15 height 11
click at [205, 89] on input "PIX" at bounding box center [205, 89] width 0 height 0
radio input "true"
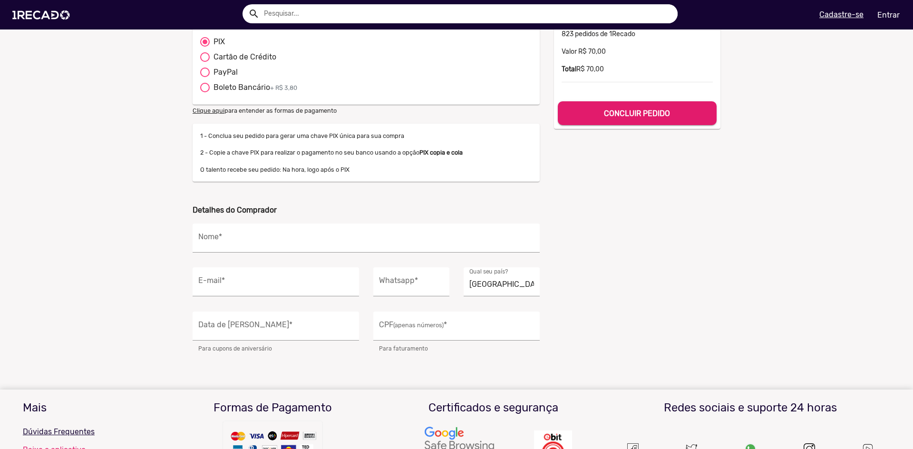
scroll to position [48, 0]
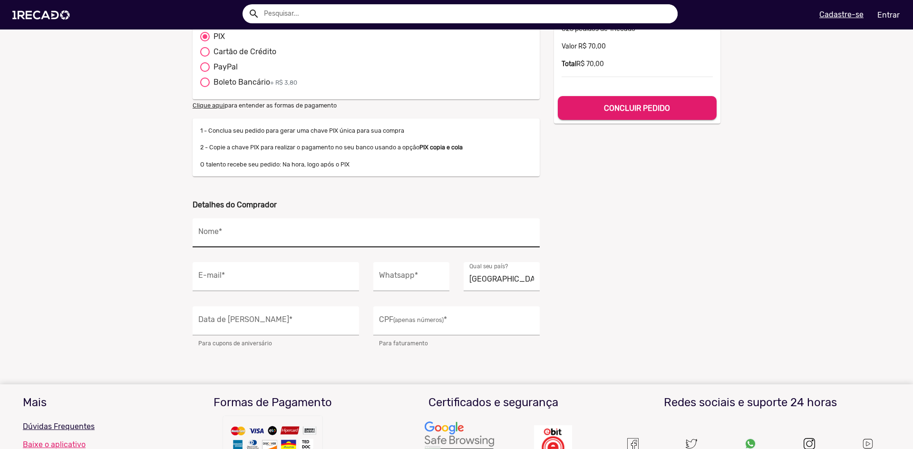
click at [284, 224] on div "Nome *" at bounding box center [366, 232] width 336 height 29
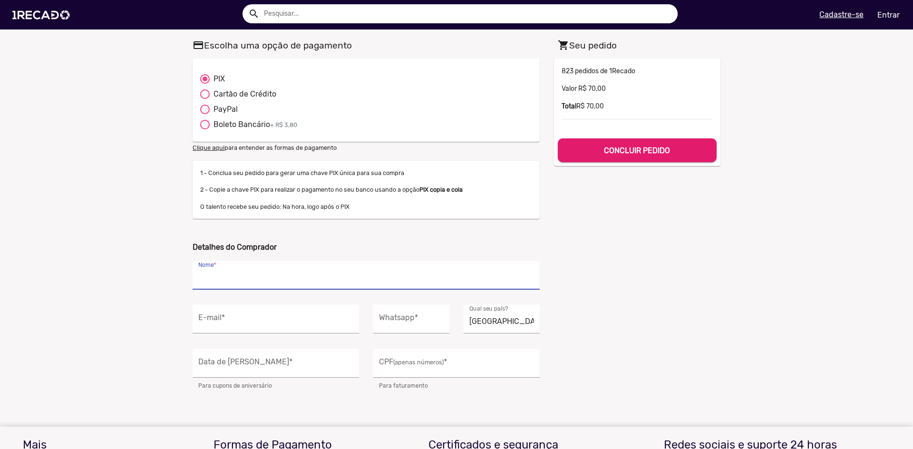
scroll to position [0, 0]
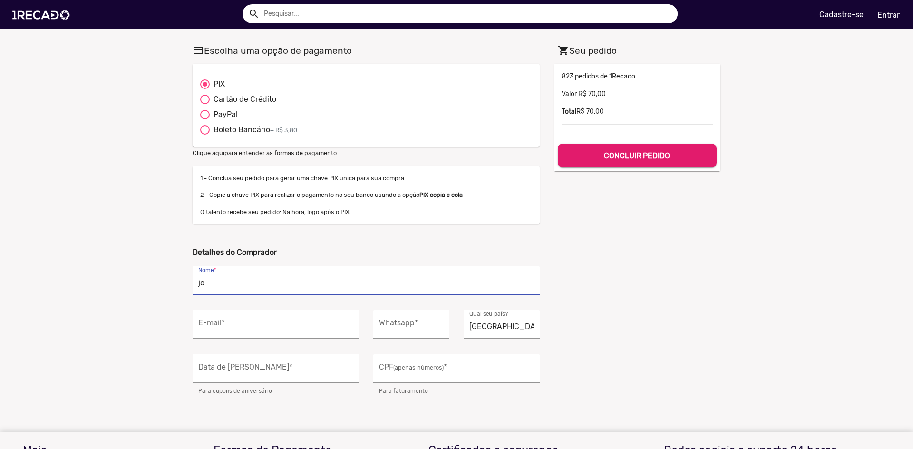
type input "[PERSON_NAME]"
click at [280, 314] on div "E-mail *" at bounding box center [275, 324] width 155 height 29
click at [280, 316] on div "E-mail *" at bounding box center [275, 324] width 155 height 29
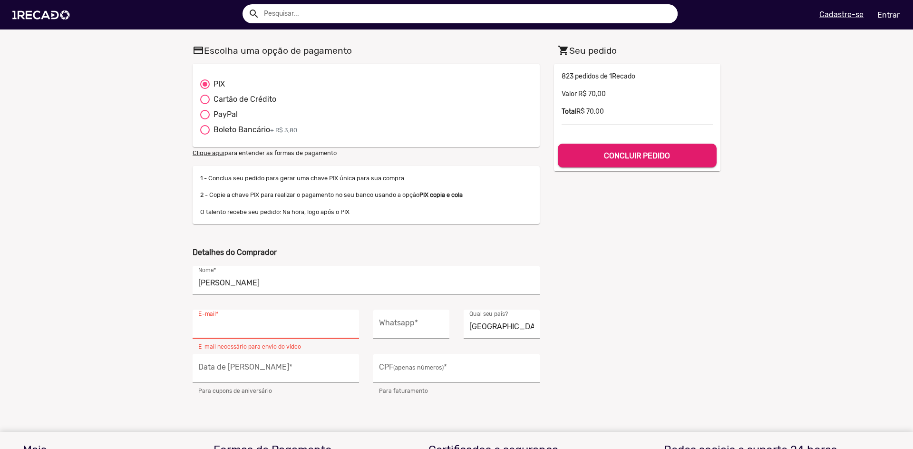
click at [282, 320] on div "E-mail *" at bounding box center [275, 324] width 155 height 29
type input "m"
click at [212, 113] on div "PayPal" at bounding box center [224, 114] width 28 height 11
click at [205, 119] on input "PayPal" at bounding box center [205, 119] width 0 height 0
radio input "true"
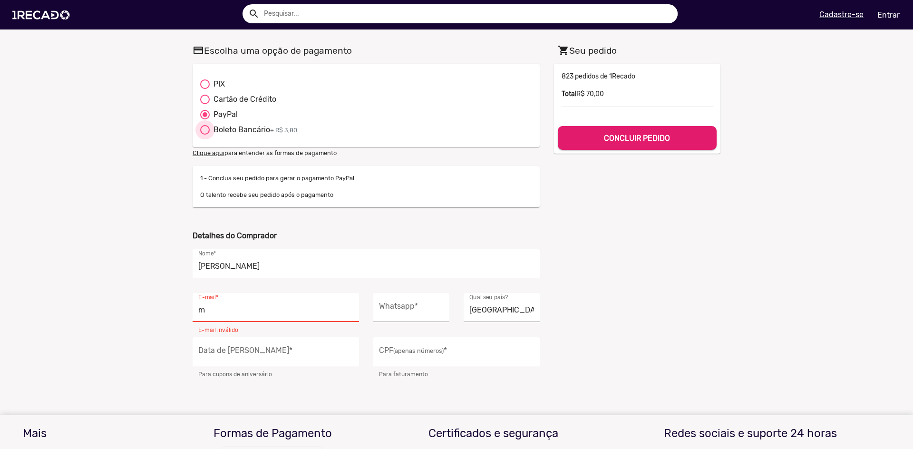
click at [210, 125] on div "Boleto Bancário + R$ 3,80" at bounding box center [254, 129] width 88 height 11
click at [205, 135] on input "Boleto Bancário + R$ 3,80" at bounding box center [205, 135] width 0 height 0
radio input "true"
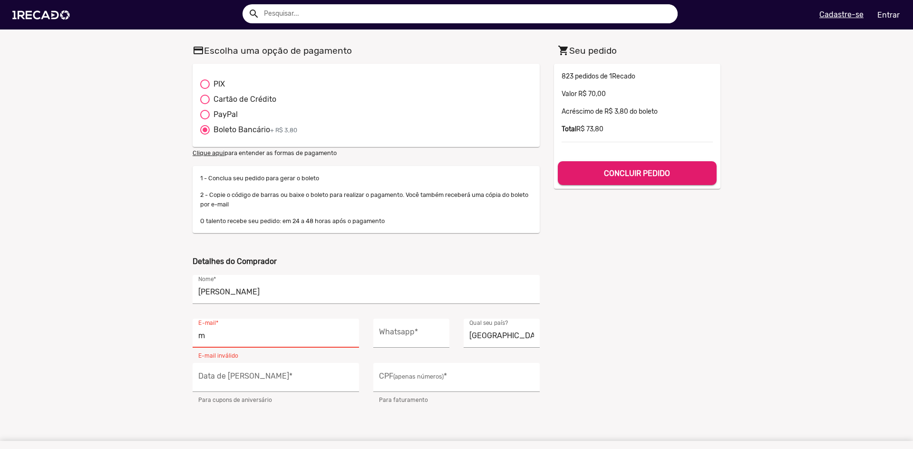
click at [202, 107] on mat-radio-button "Cartão de Crédito" at bounding box center [366, 101] width 332 height 15
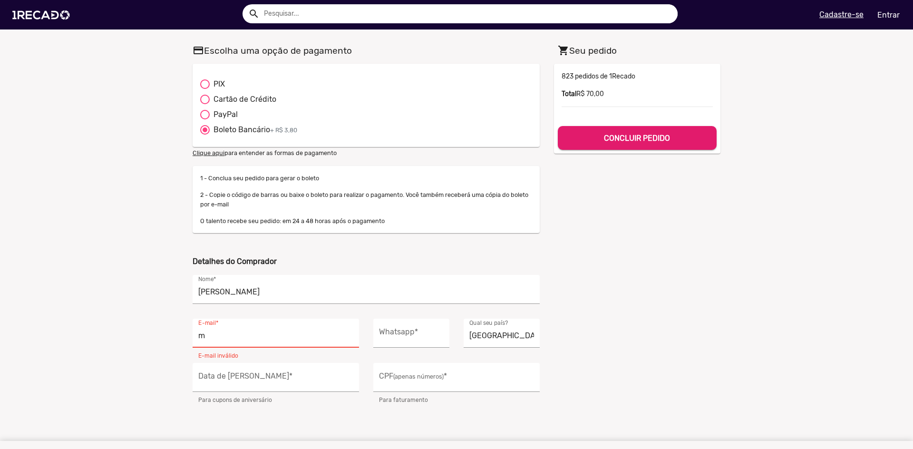
click at [200, 94] on label "Cartão de Crédito" at bounding box center [238, 99] width 76 height 11
click at [205, 104] on input "Cartão de Crédito" at bounding box center [205, 104] width 0 height 0
radio input "true"
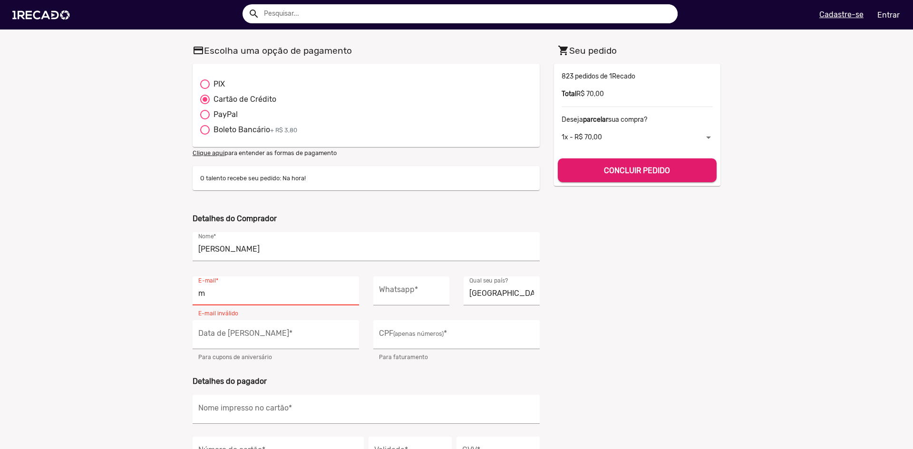
click at [200, 85] on div at bounding box center [205, 84] width 10 height 10
click at [205, 89] on input "PIX" at bounding box center [205, 89] width 0 height 0
radio input "true"
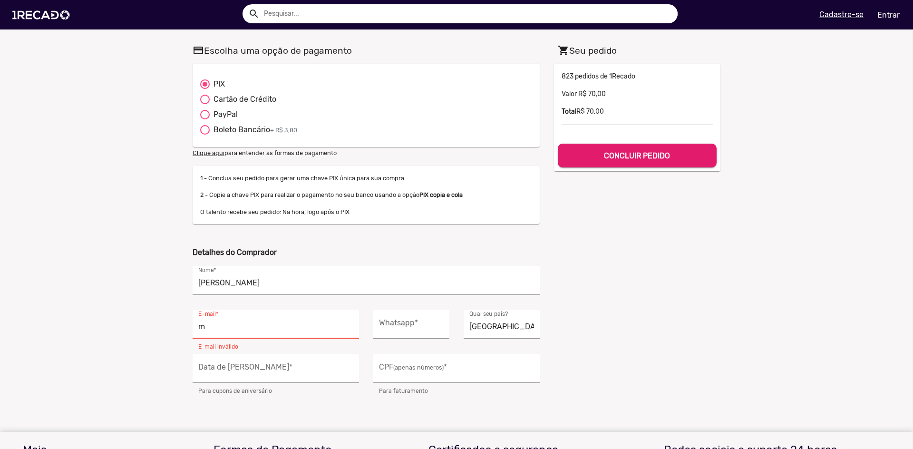
click at [377, 191] on p "2 - Copie a chave PIX para realizar o pagamento no seu banco usando a opção PIX…" at bounding box center [366, 194] width 332 height 9
click at [333, 277] on input "[PERSON_NAME]" at bounding box center [366, 283] width 336 height 12
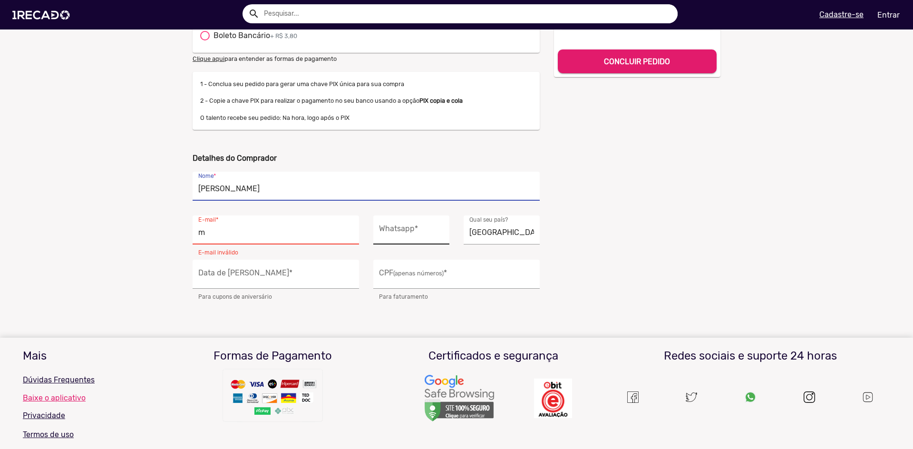
scroll to position [95, 0]
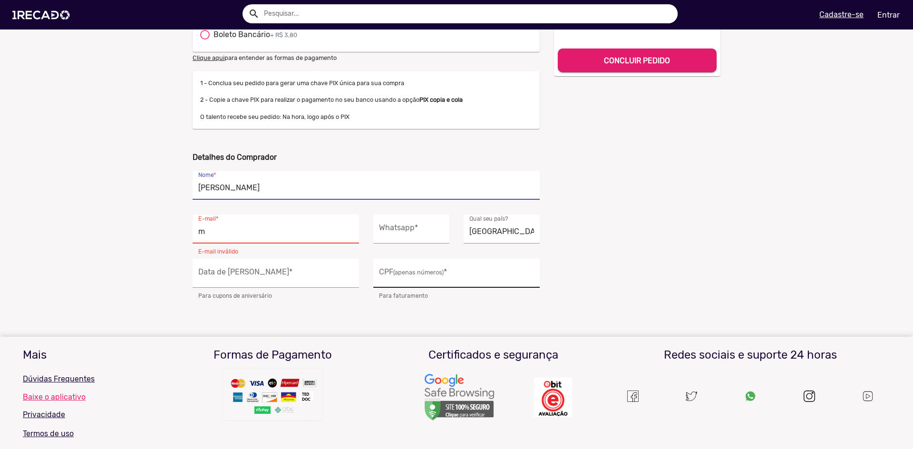
click at [413, 276] on input "CPF (apenas números) *" at bounding box center [456, 276] width 155 height 12
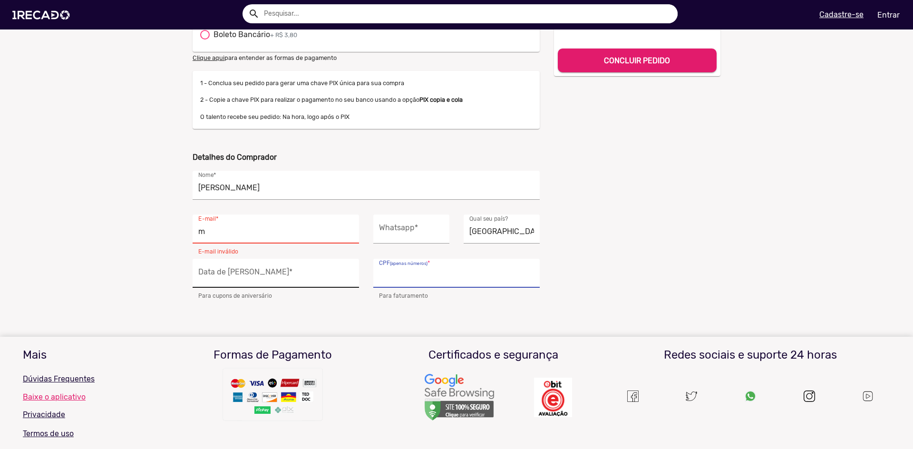
click at [323, 267] on div "Data de Nascimento *" at bounding box center [275, 273] width 155 height 29
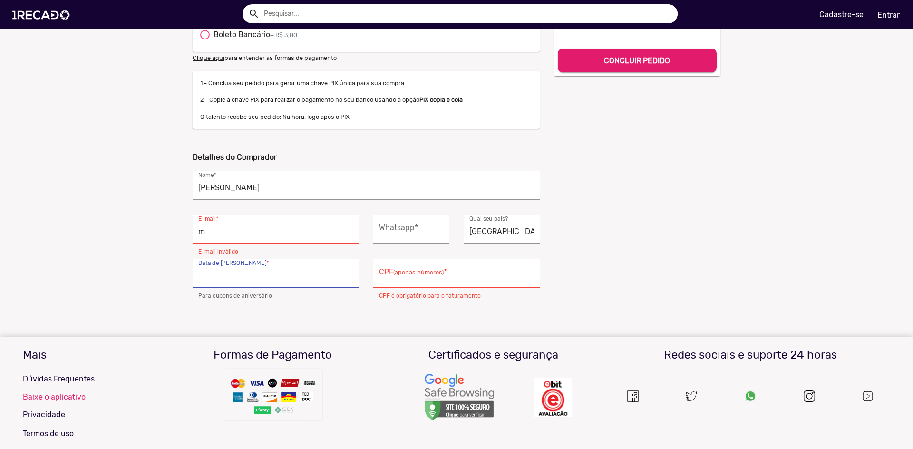
click at [591, 273] on div "shopping_cart Seu pedido 7000 823 pedidos de 1Recado Valor R$ 70,00 Total R$ 70…" at bounding box center [637, 124] width 181 height 357
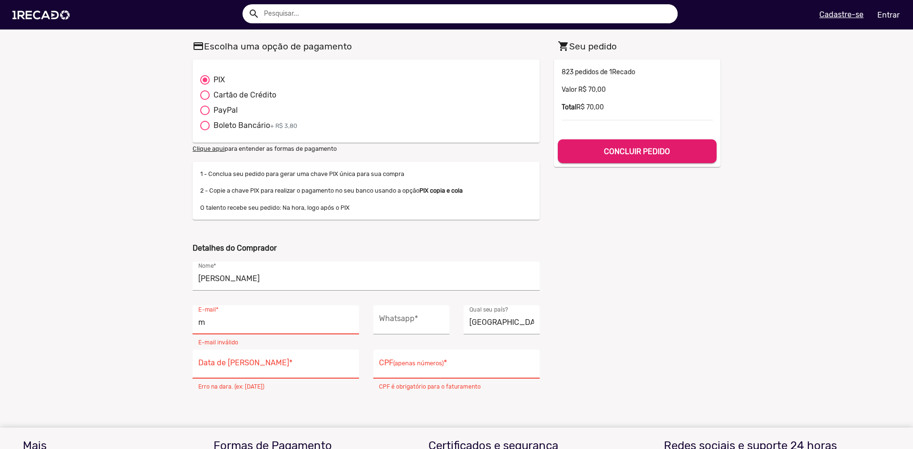
scroll to position [0, 0]
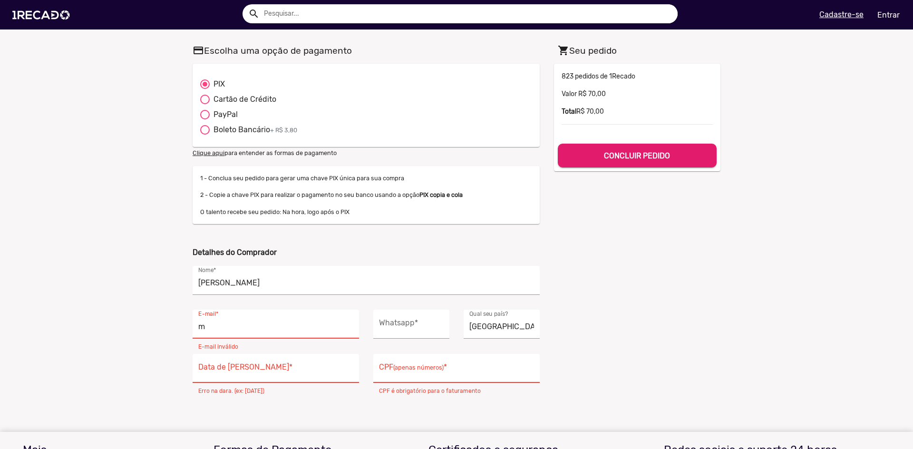
click at [283, 328] on input "m" at bounding box center [275, 327] width 155 height 12
type input "[EMAIL_ADDRESS][DOMAIN_NAME]"
click at [312, 362] on div "Data de Nascimento *" at bounding box center [275, 368] width 155 height 29
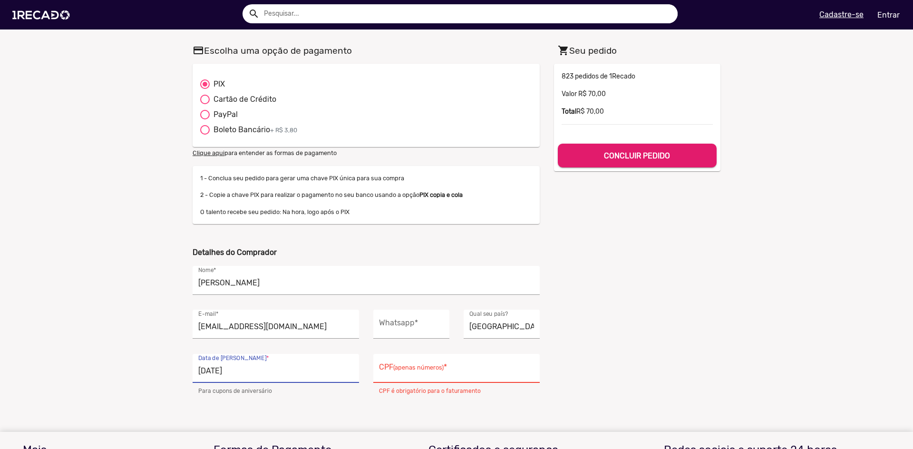
type input "[DATE]"
click at [420, 366] on input "CPF (apenas números) *" at bounding box center [456, 371] width 155 height 12
click at [643, 148] on h5 "CONCLUIR PEDIDO" at bounding box center [638, 153] width 144 height 13
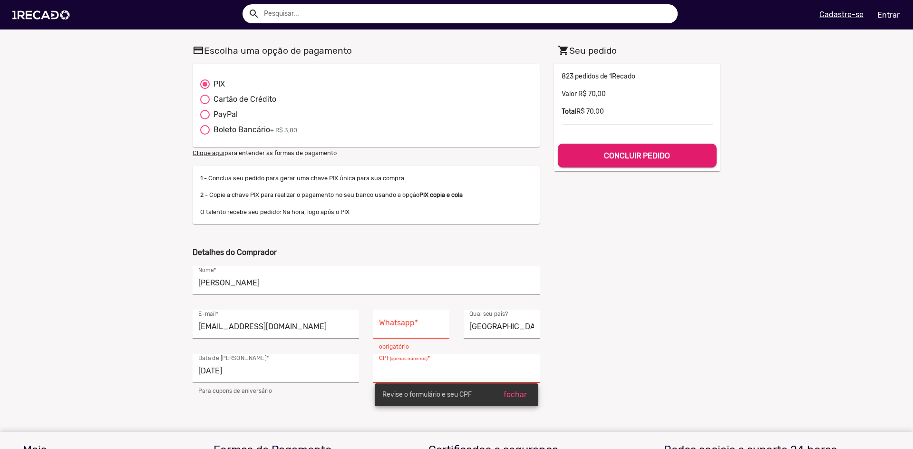
click at [443, 369] on input "CPF (apenas números) *" at bounding box center [456, 371] width 155 height 12
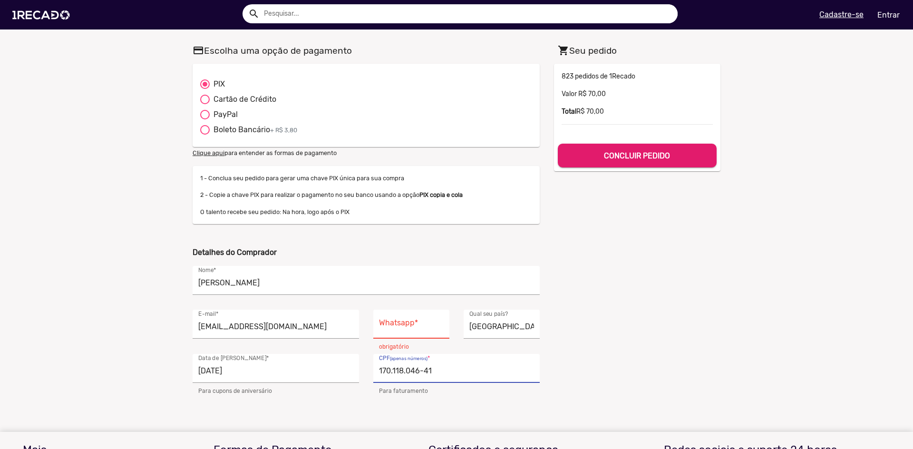
type input "170.118.046-41"
click at [659, 145] on button "CONCLUIR PEDIDO" at bounding box center [637, 156] width 159 height 24
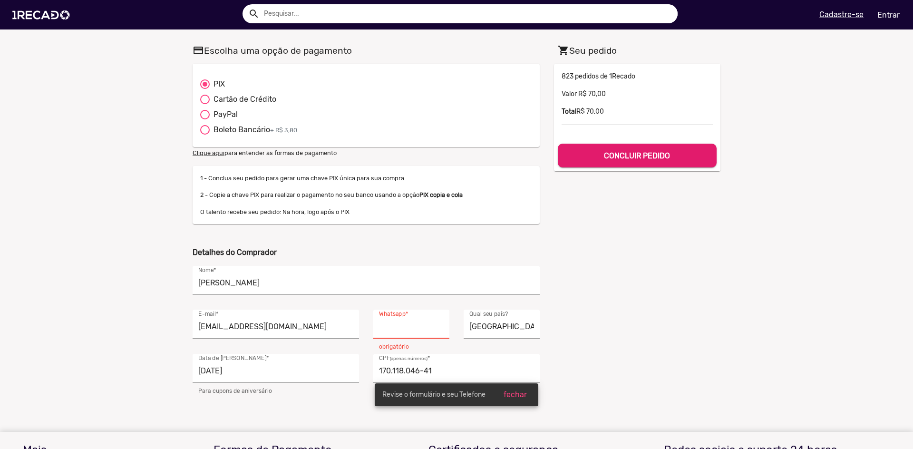
click at [406, 322] on input "Whatsapp *" at bounding box center [411, 327] width 65 height 12
type input "[PHONE_NUMBER]"
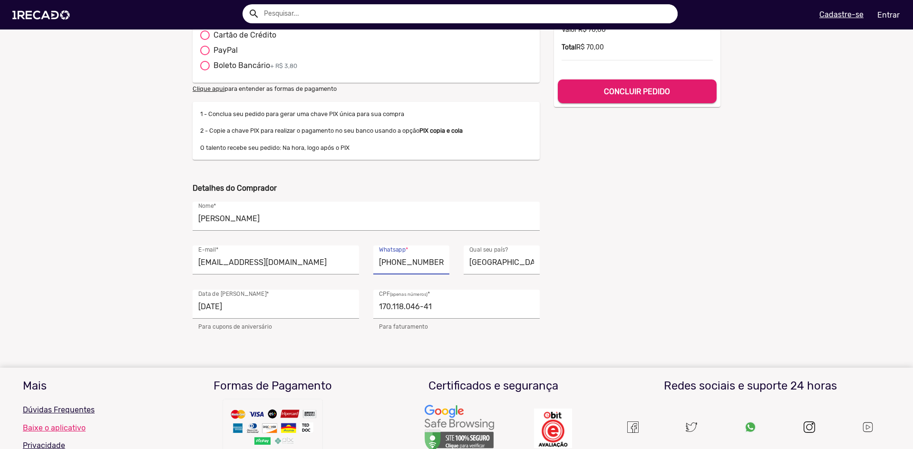
scroll to position [29, 0]
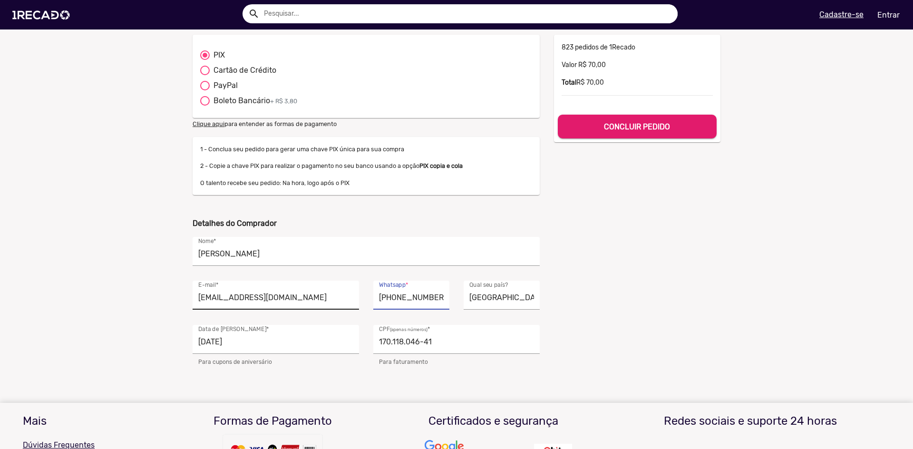
drag, startPoint x: 437, startPoint y: 296, endPoint x: 354, endPoint y: 293, distance: 82.9
click at [344, 295] on div "[EMAIL_ADDRESS][DOMAIN_NAME] E-mail * [PHONE_NUMBER] Whatsapp * Brasil Qual seu…" at bounding box center [367, 303] width 362 height 44
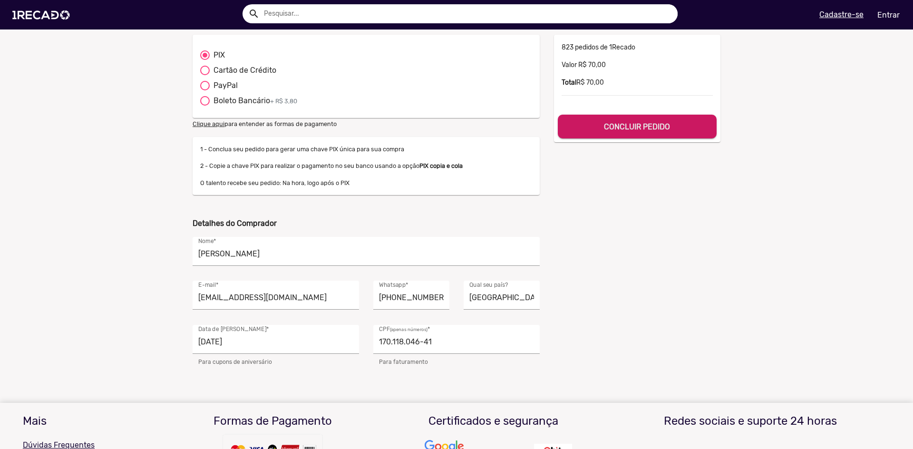
click at [613, 131] on button "CONCLUIR PEDIDO" at bounding box center [637, 127] width 159 height 24
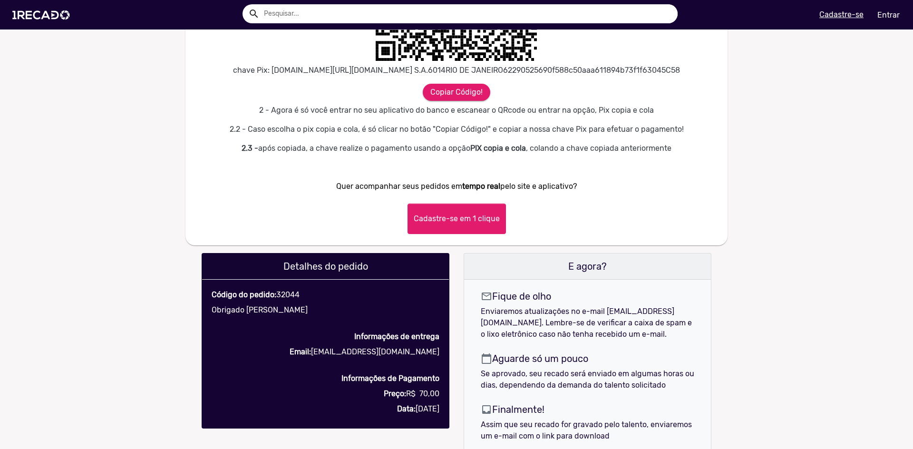
scroll to position [713, 0]
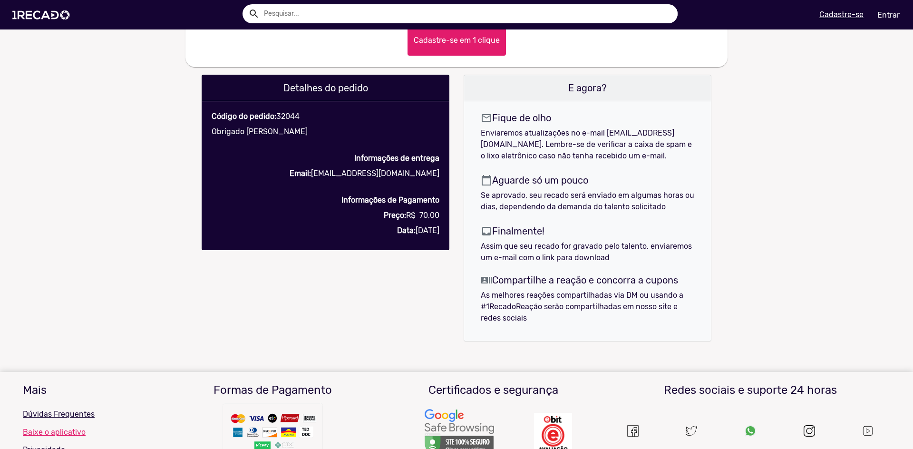
drag, startPoint x: 353, startPoint y: 184, endPoint x: 427, endPoint y: 186, distance: 74.2
click at [427, 179] on p "Email: [EMAIL_ADDRESS][DOMAIN_NAME]" at bounding box center [326, 173] width 228 height 11
drag, startPoint x: 453, startPoint y: 190, endPoint x: 444, endPoint y: 190, distance: 8.6
click at [451, 190] on div "Detalhes do pedido Código do pedido: 32044 Obrigado [PERSON_NAME] Informações d…" at bounding box center [457, 210] width 524 height 271
click at [440, 190] on div "Código do pedido: 32044 Obrigado [PERSON_NAME] Informações de entrega Email: [E…" at bounding box center [326, 175] width 242 height 129
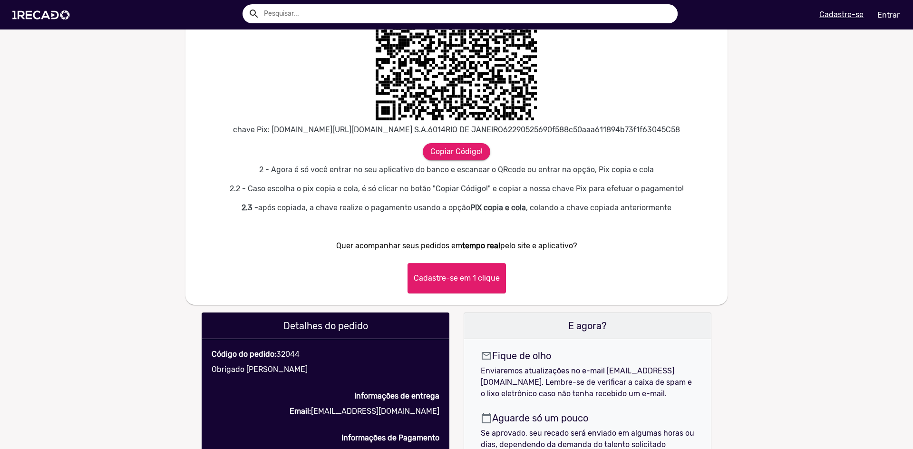
scroll to position [523, 0]
